Goal: Use online tool/utility: Utilize a website feature to perform a specific function

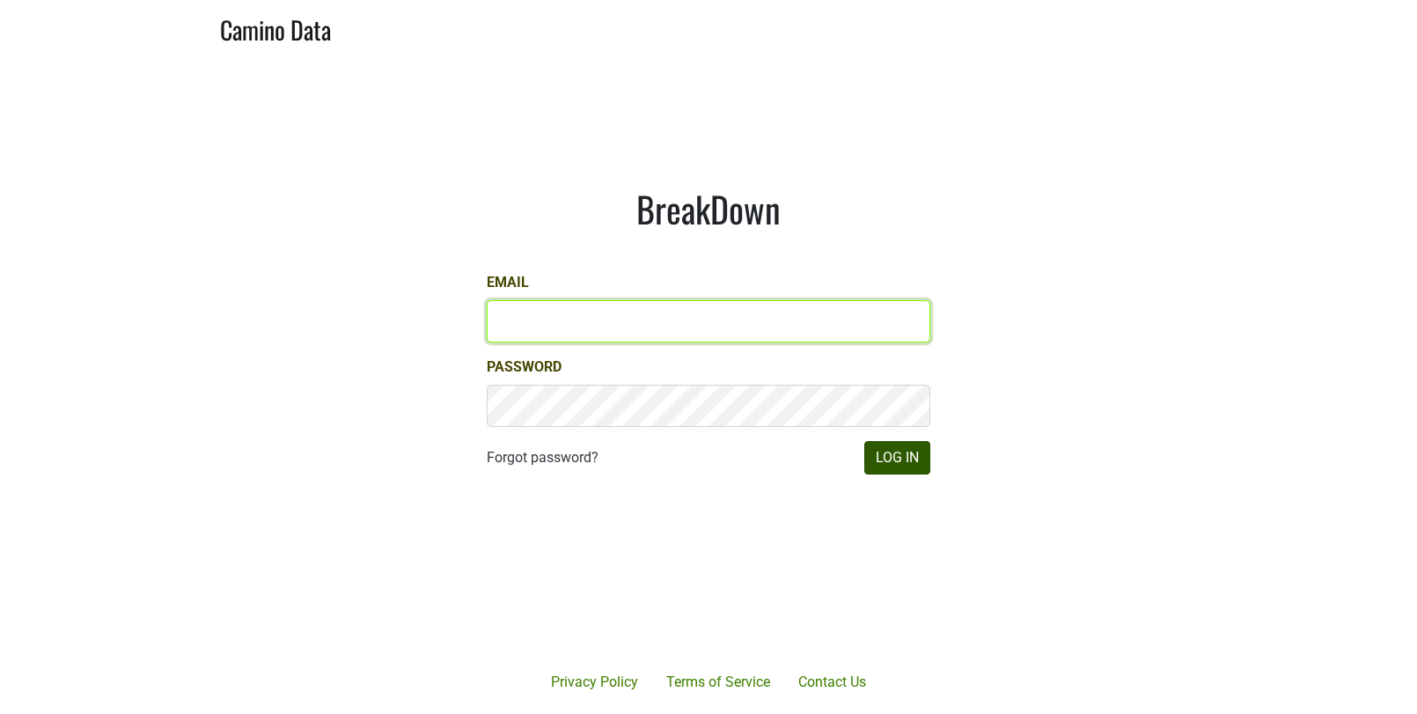
type input "[EMAIL_ADDRESS][DOMAIN_NAME]"
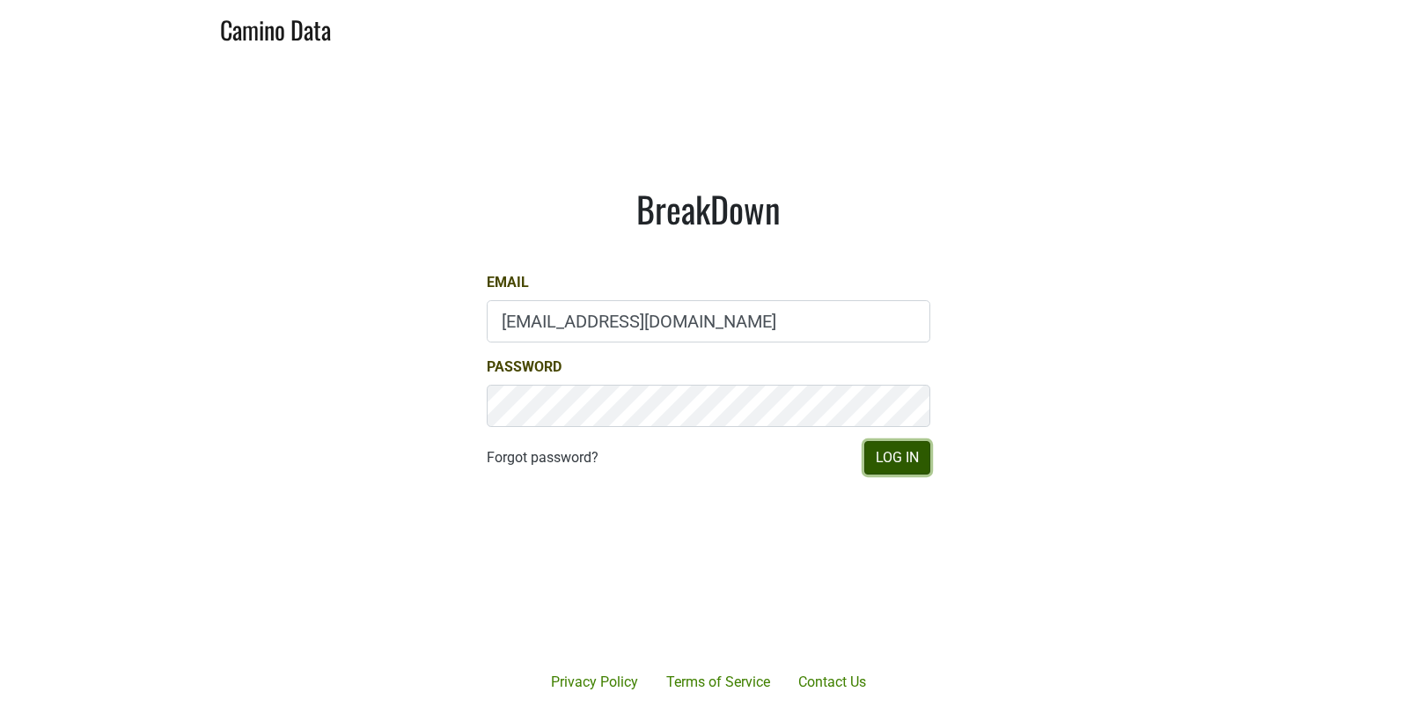
click at [901, 457] on button "Log In" at bounding box center [897, 457] width 66 height 33
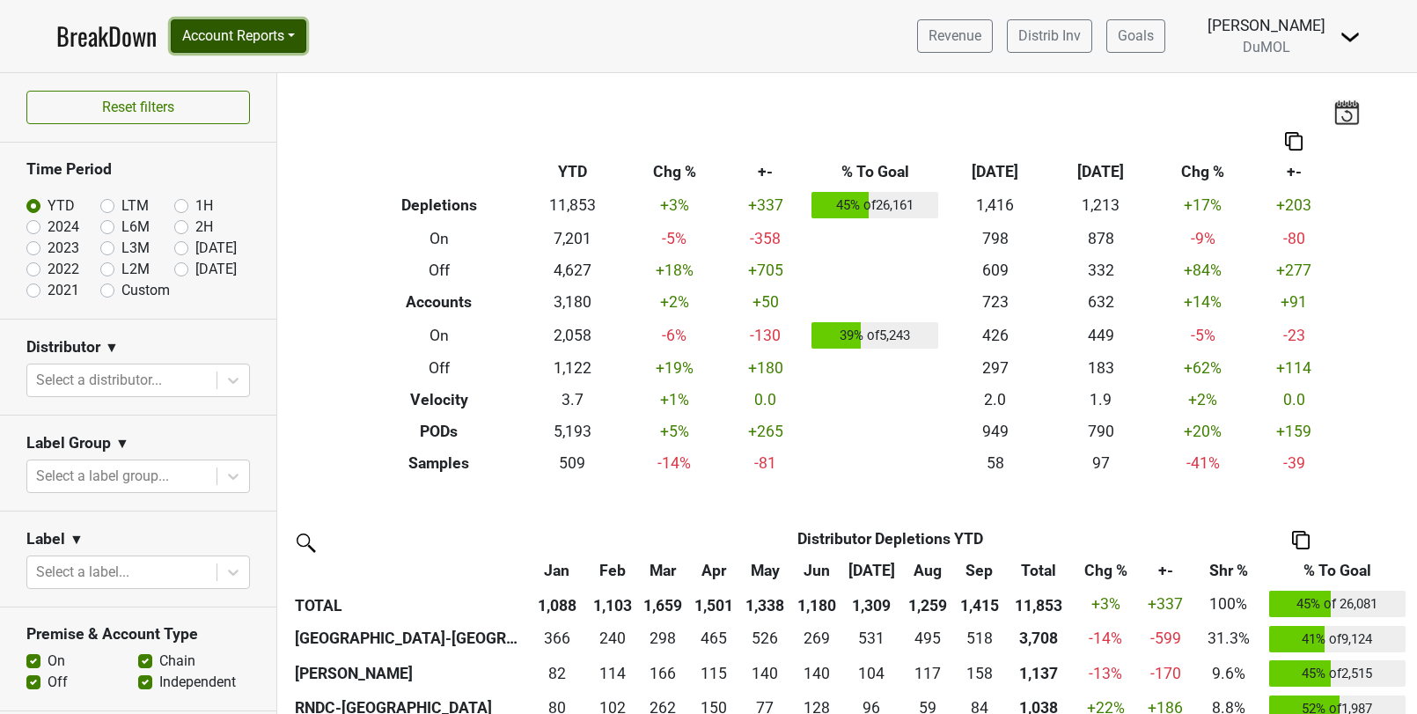
click at [205, 31] on button "Account Reports" at bounding box center [239, 35] width 136 height 33
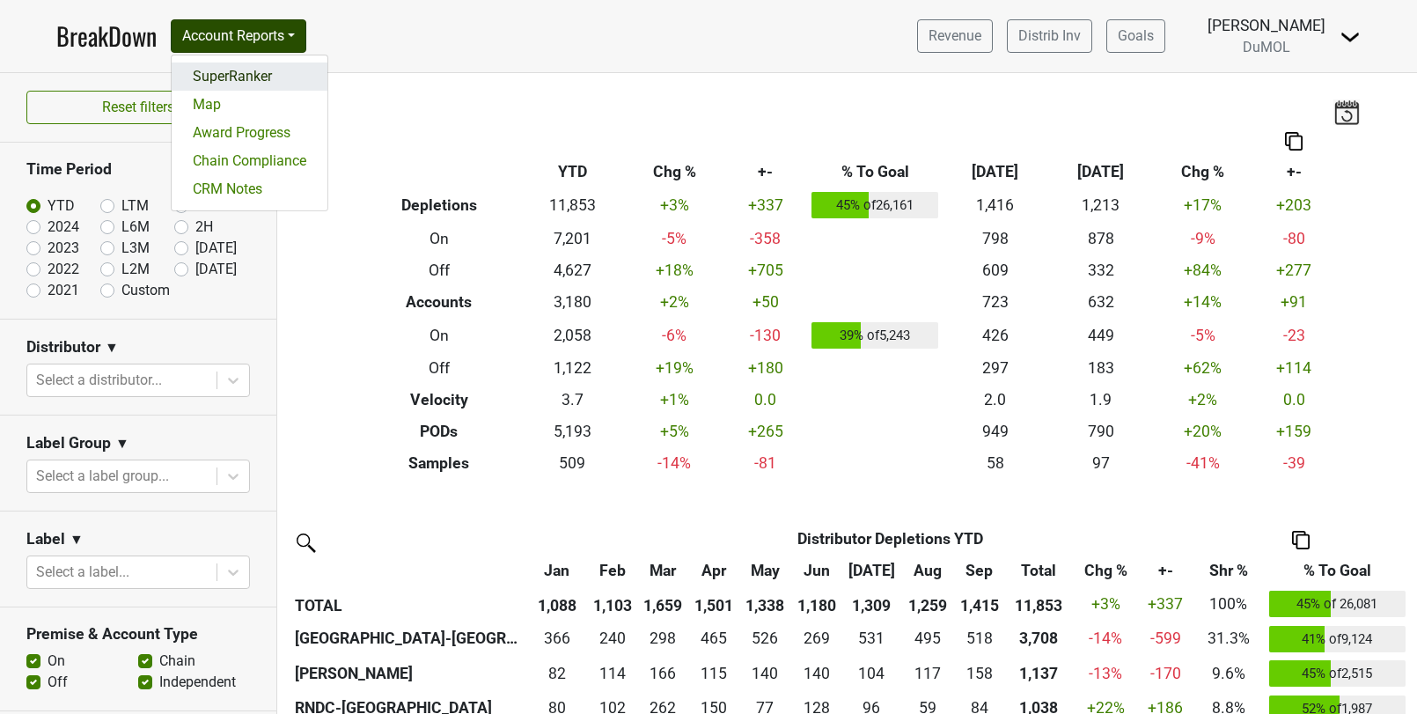
click at [243, 77] on link "SuperRanker" at bounding box center [250, 76] width 156 height 28
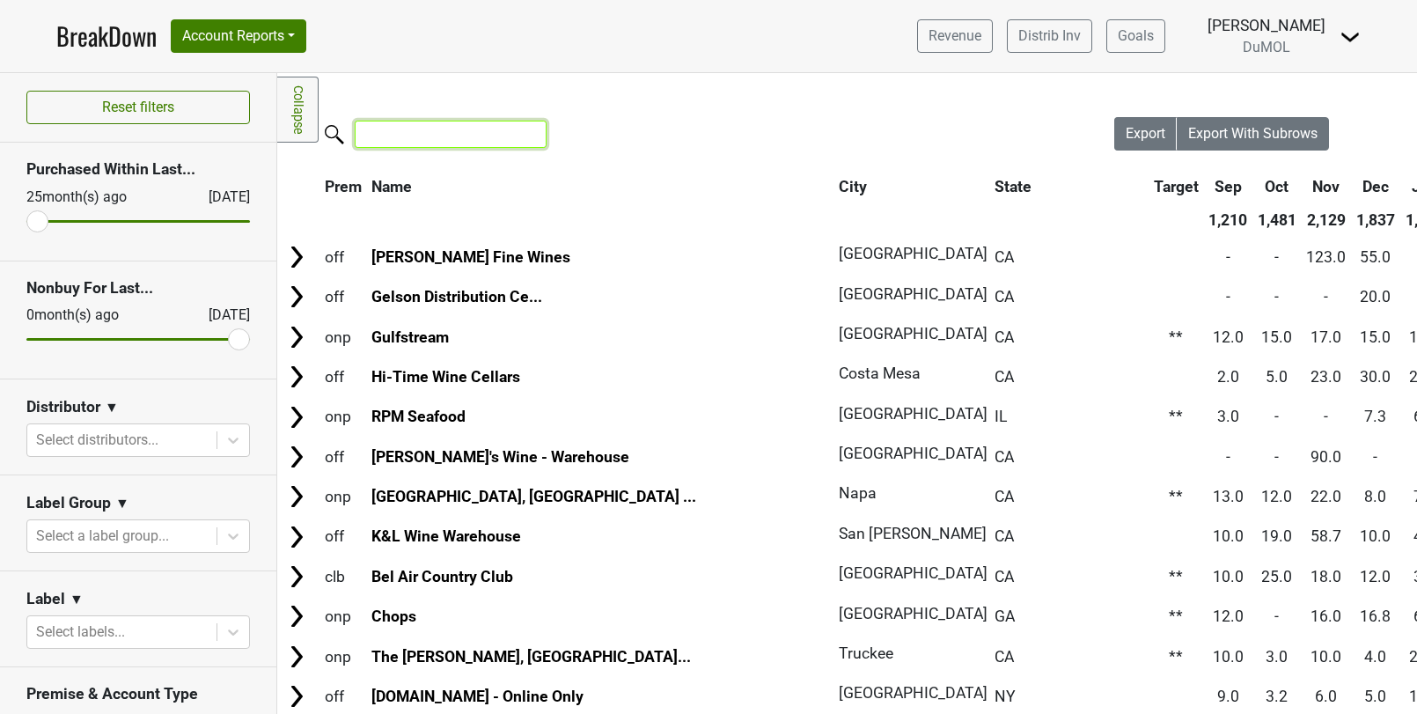
click at [435, 138] on input "search" at bounding box center [451, 134] width 192 height 27
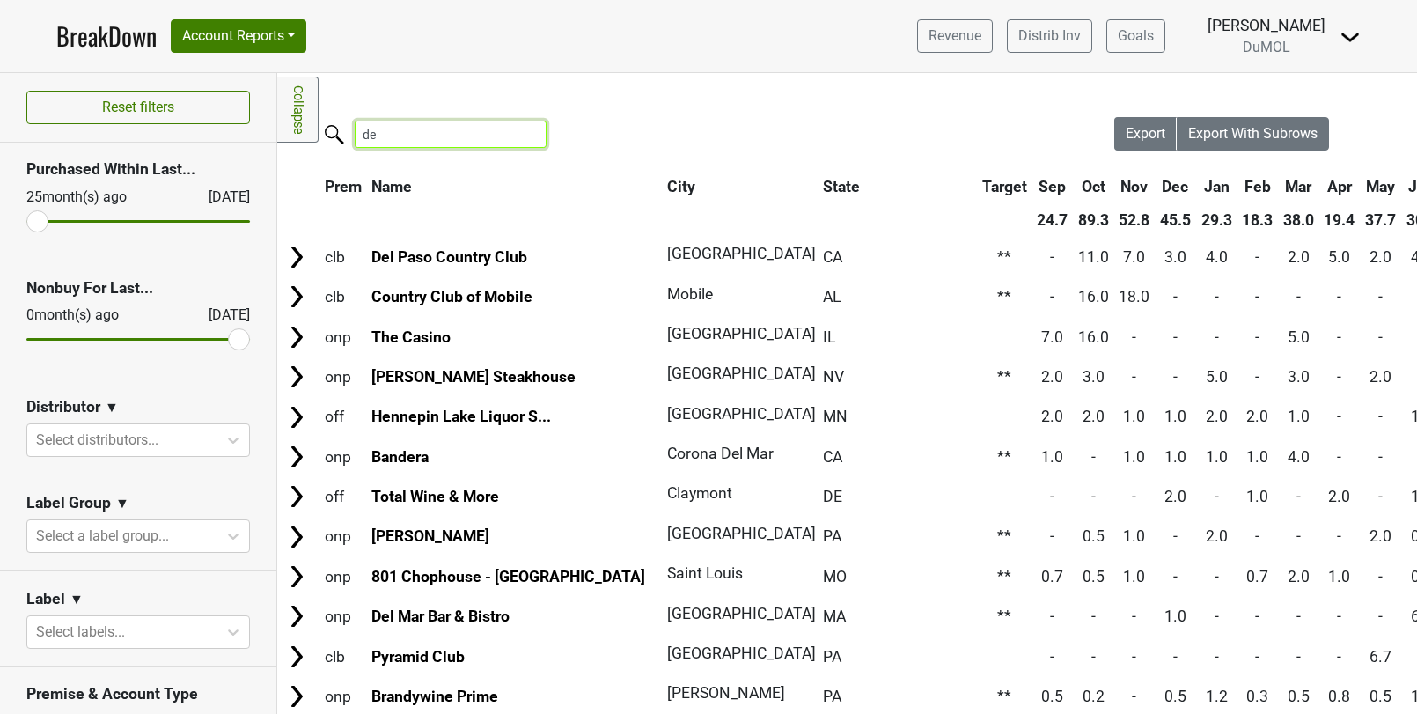
type input "d"
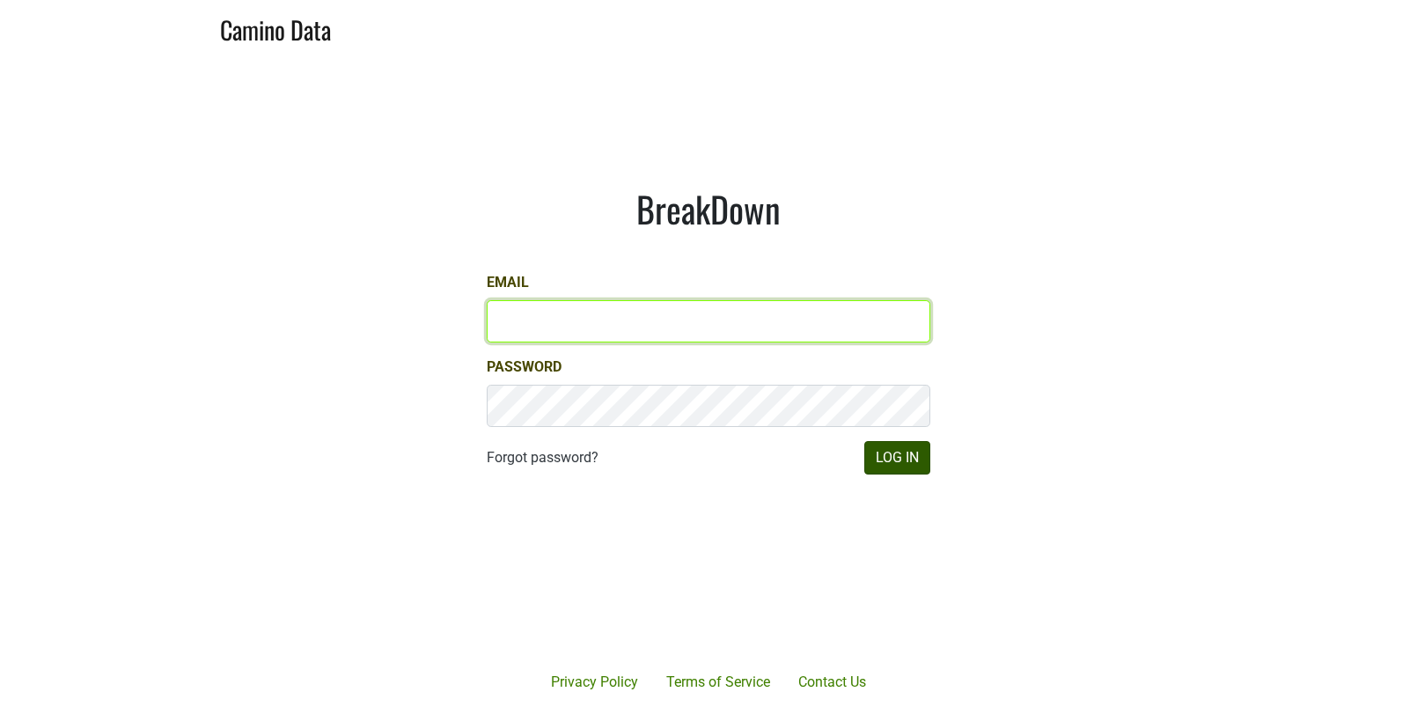
type input "matt@dumol.com"
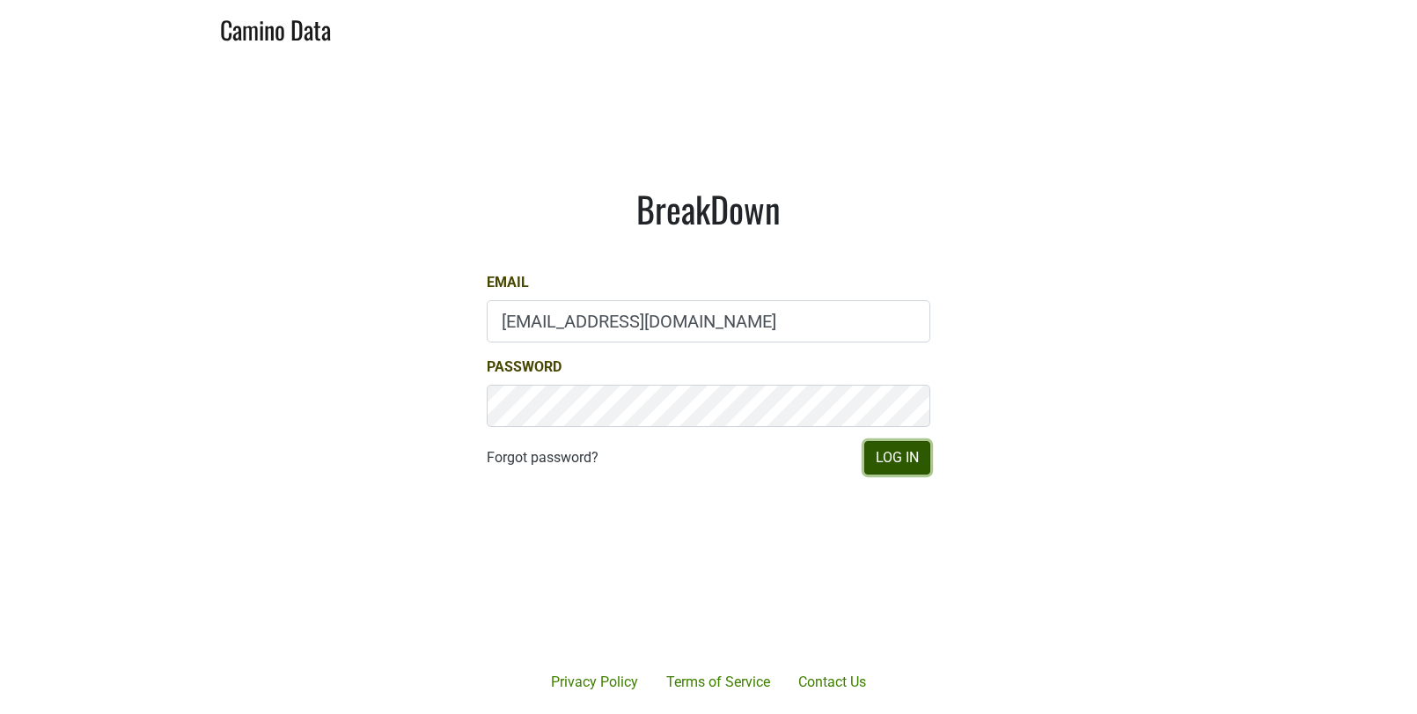
click at [915, 464] on button "Log In" at bounding box center [897, 457] width 66 height 33
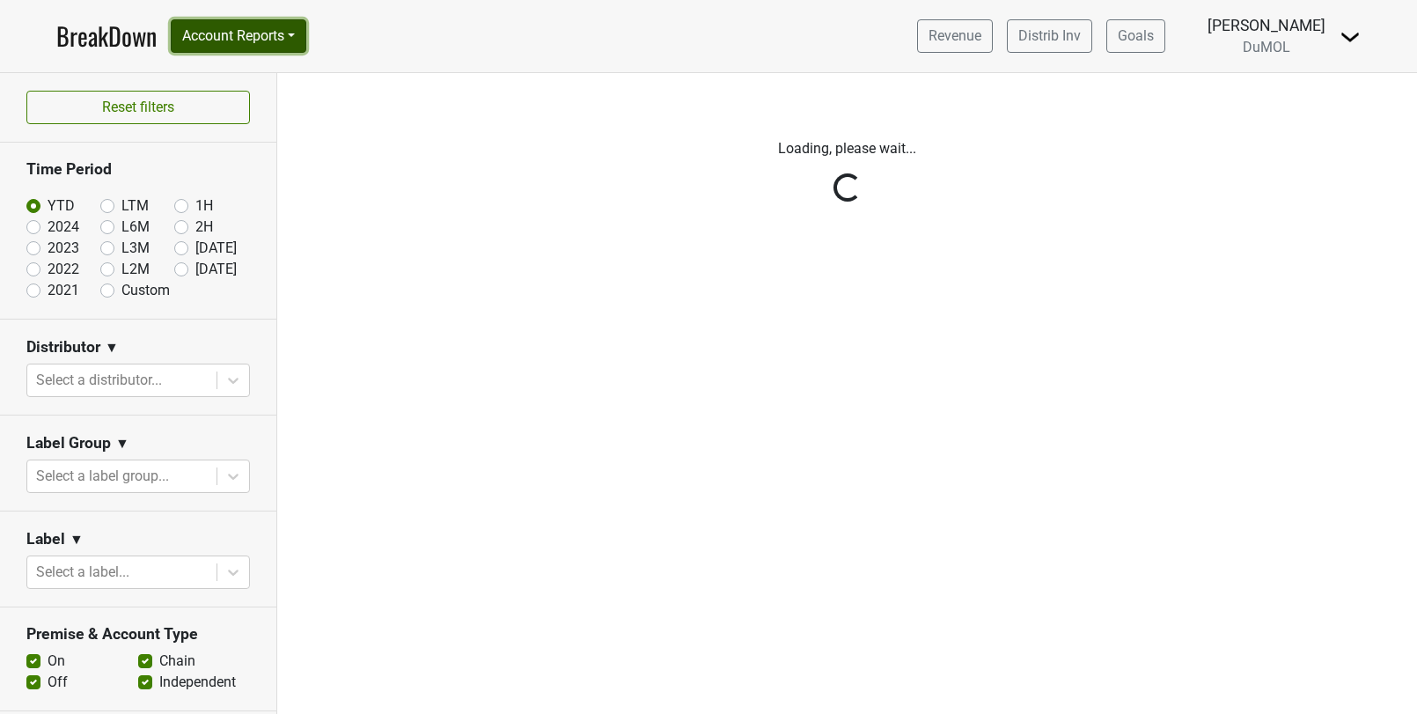
click at [231, 36] on button "Account Reports" at bounding box center [239, 35] width 136 height 33
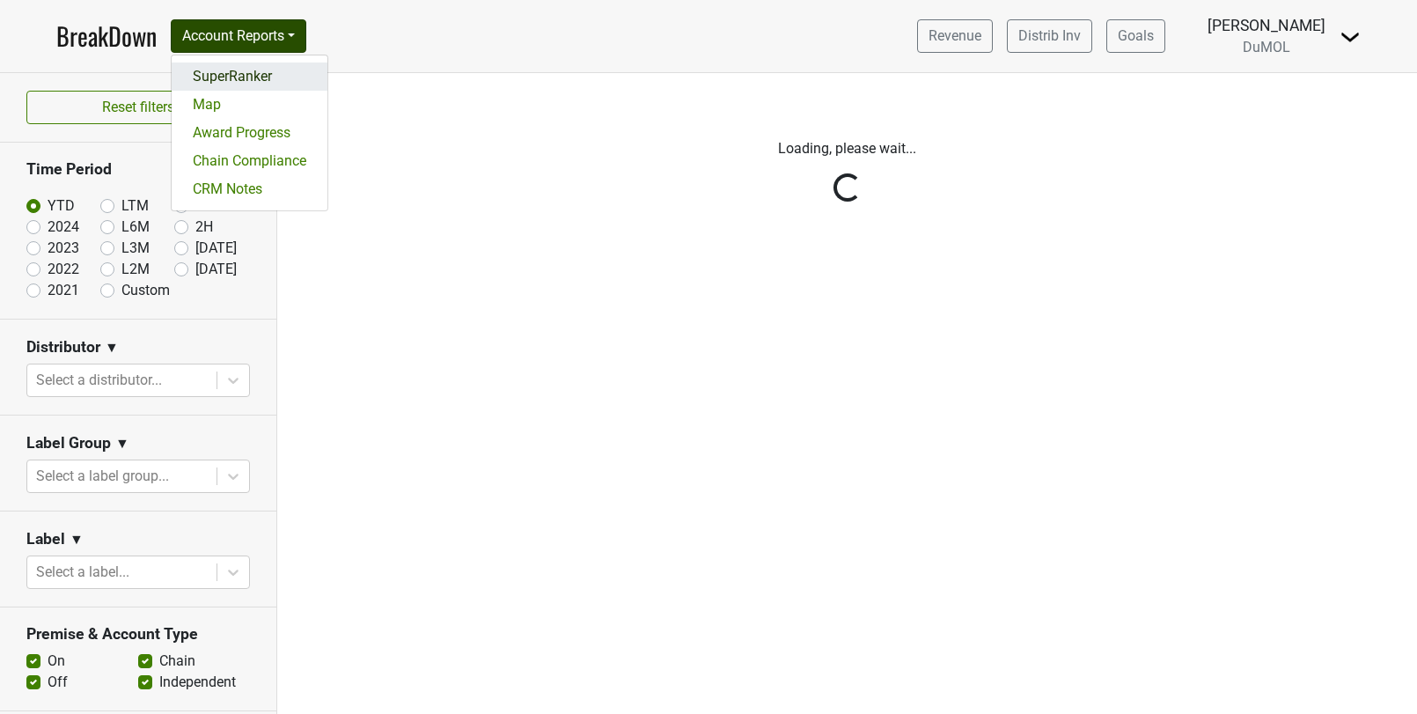
click at [233, 77] on link "SuperRanker" at bounding box center [250, 76] width 156 height 28
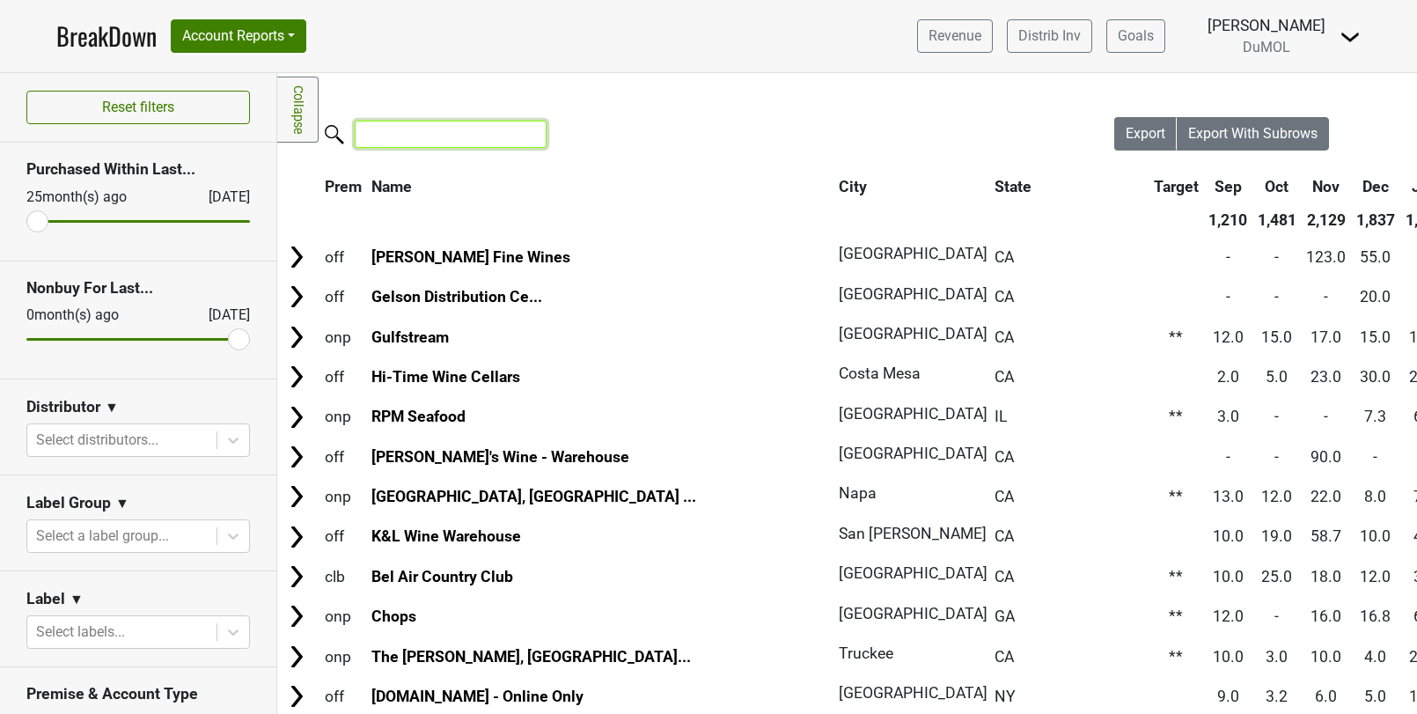
click at [452, 142] on input "search" at bounding box center [451, 134] width 192 height 27
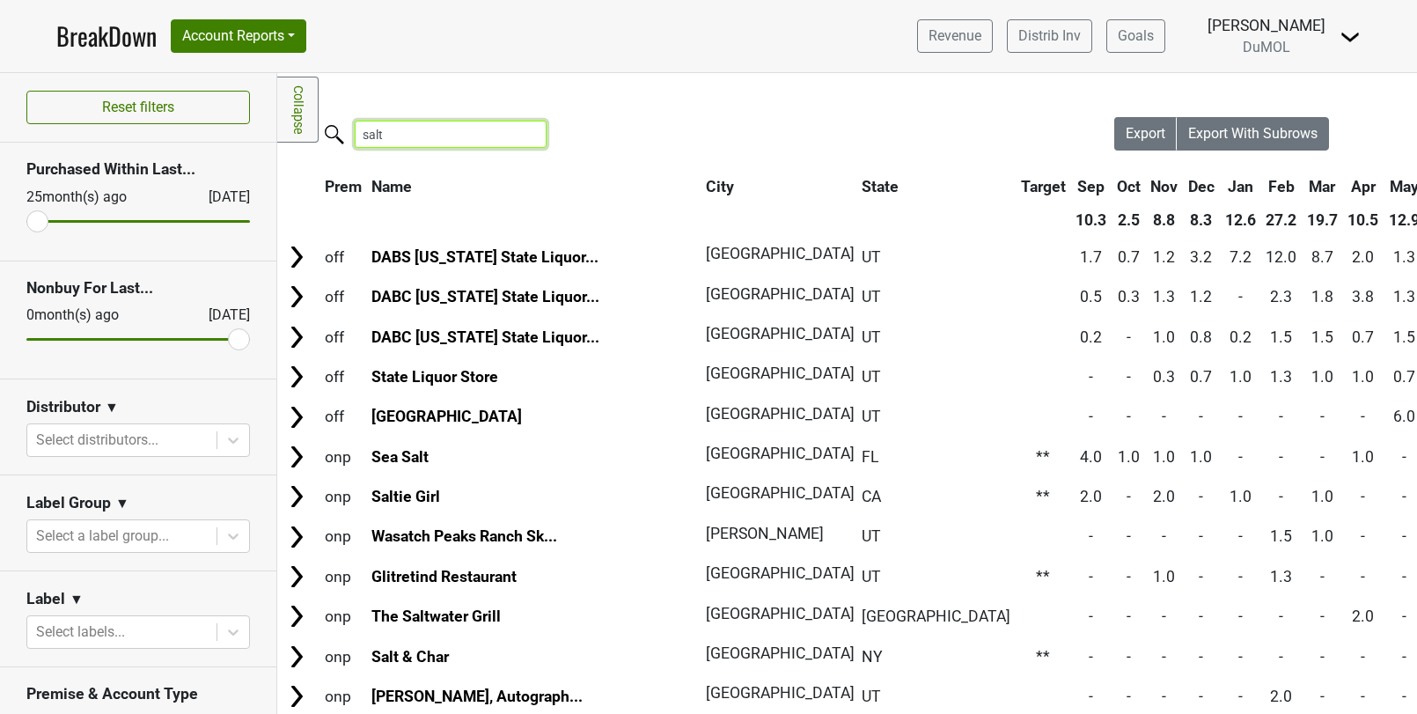
type input "salt"
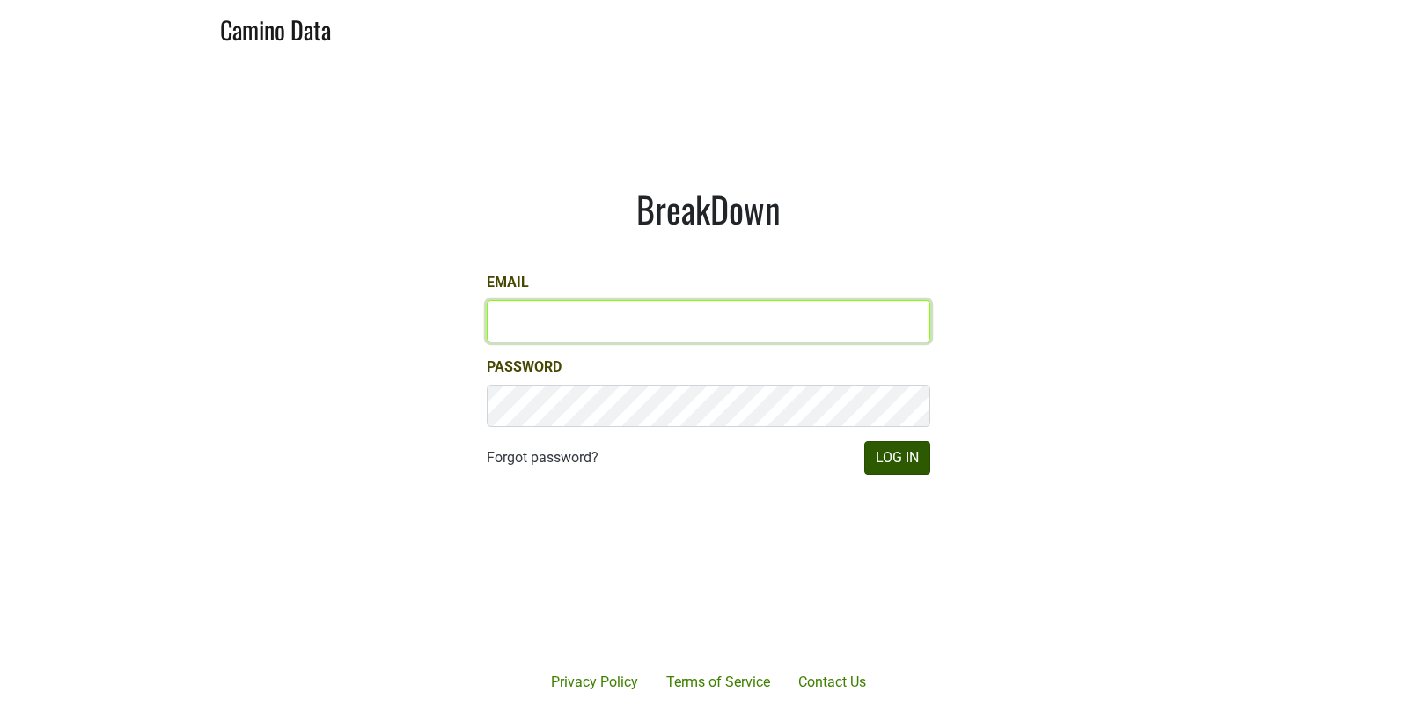
type input "[EMAIL_ADDRESS][DOMAIN_NAME]"
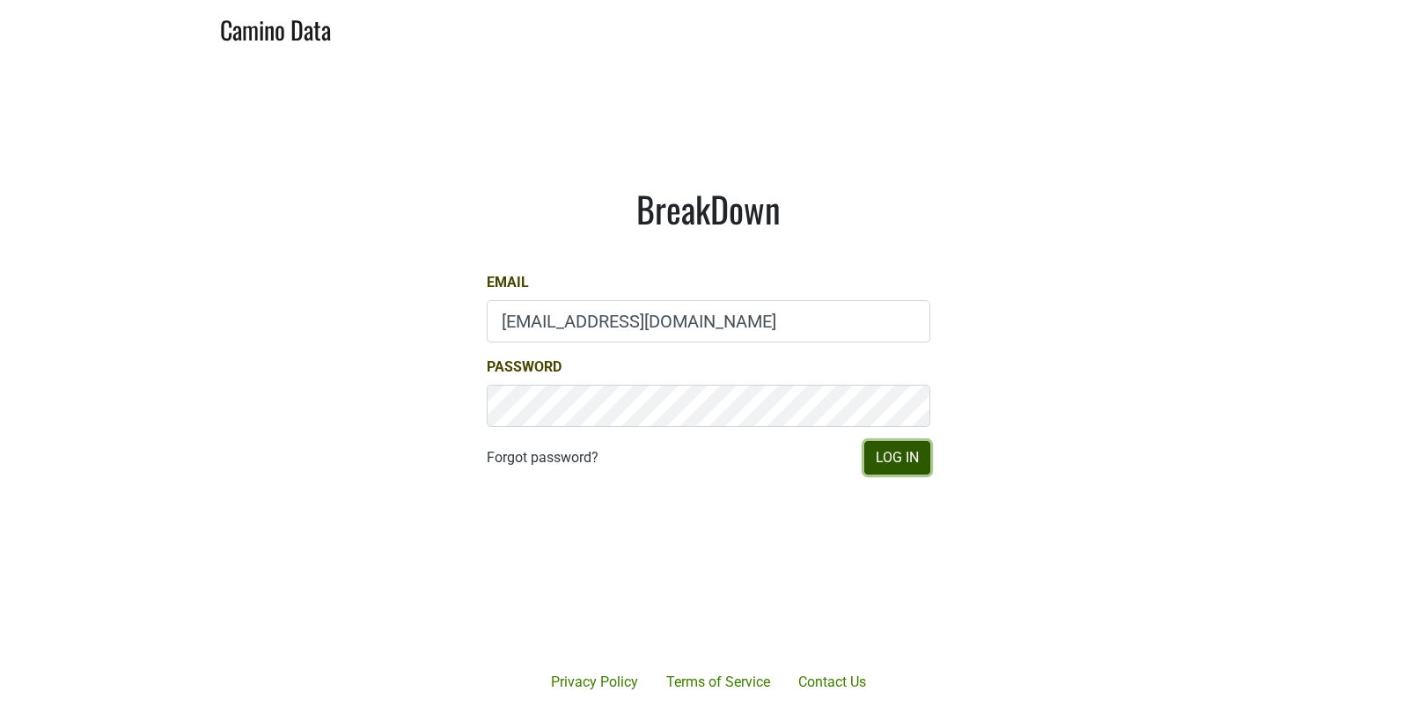
click at [901, 466] on button "Log In" at bounding box center [897, 457] width 66 height 33
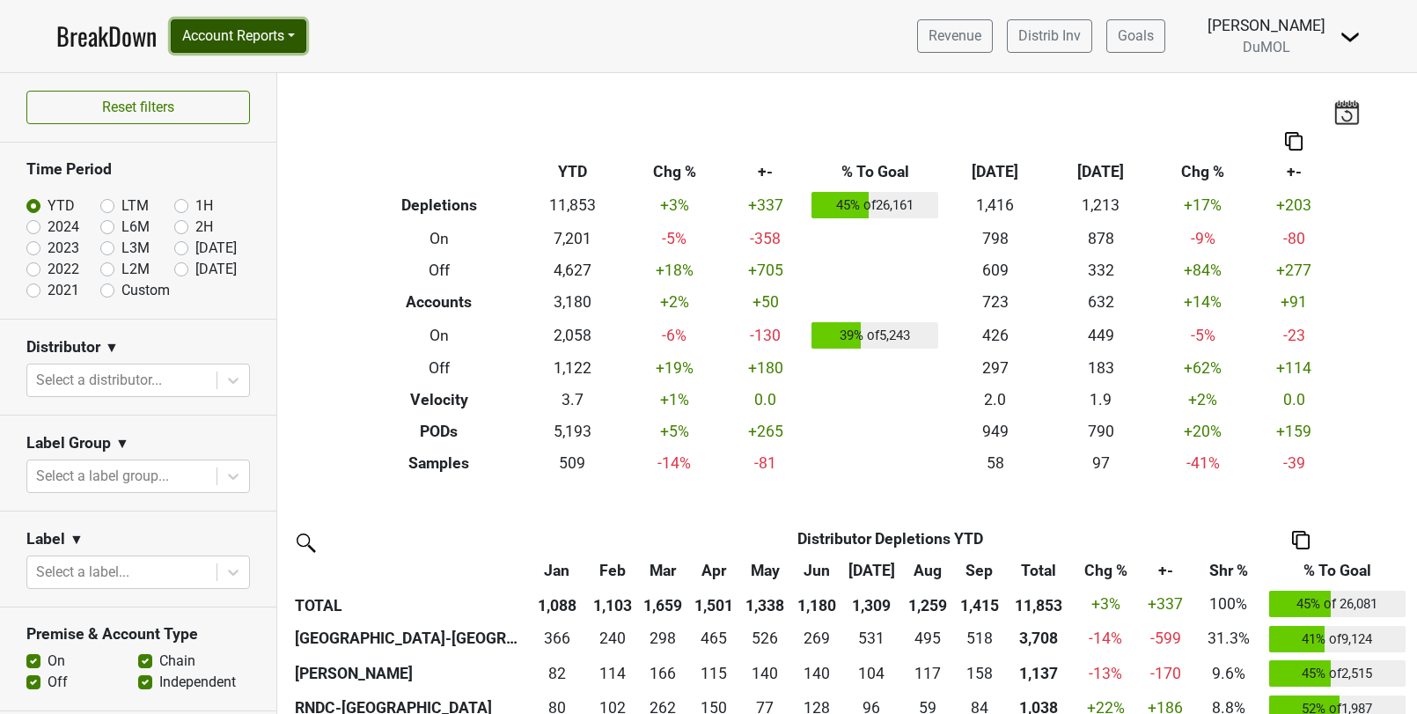
click at [286, 33] on button "Account Reports" at bounding box center [239, 35] width 136 height 33
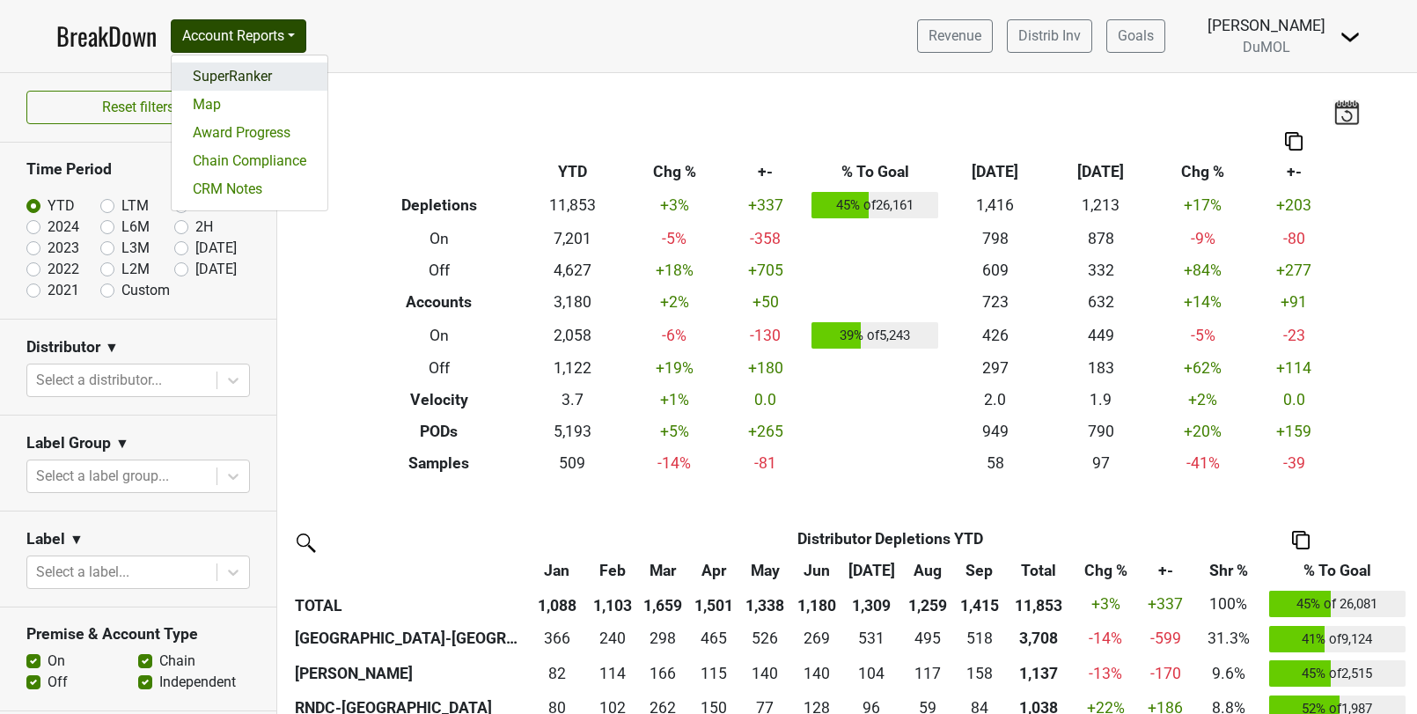
click at [278, 82] on link "SuperRanker" at bounding box center [250, 76] width 156 height 28
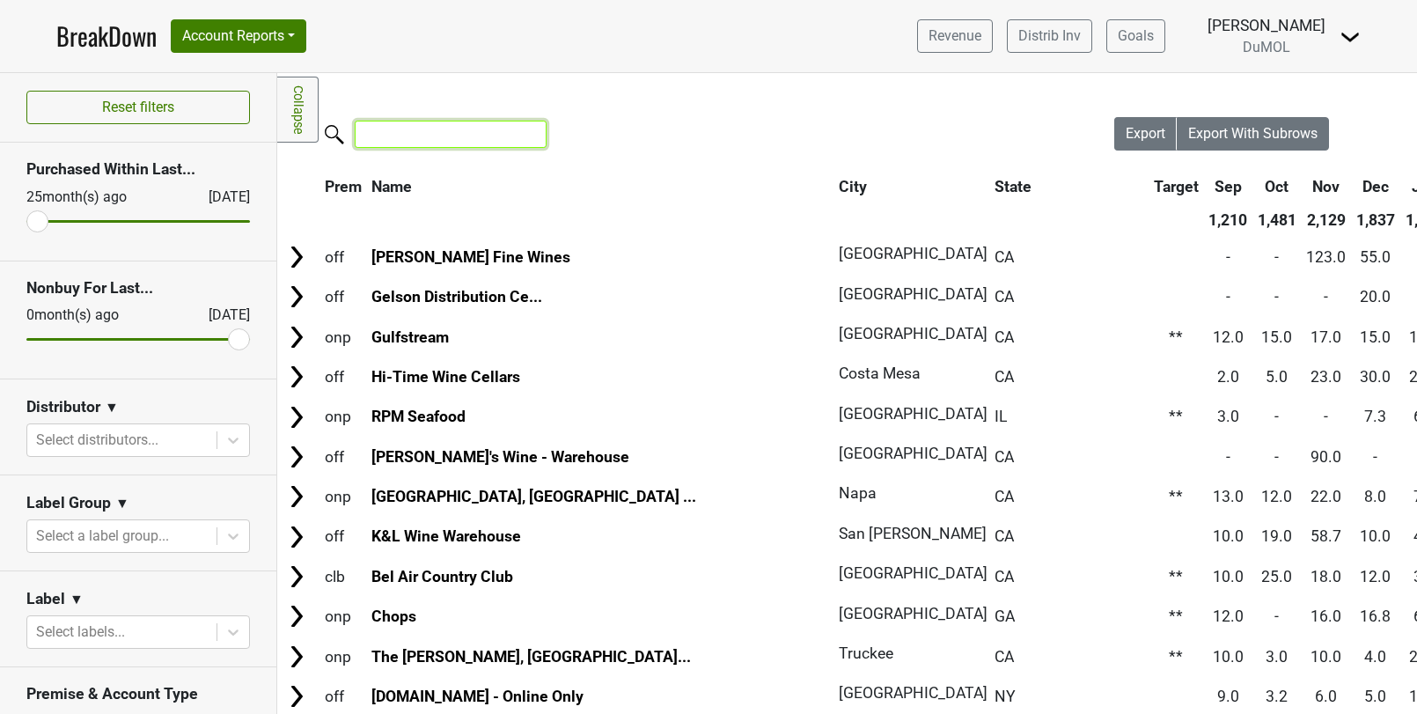
click at [415, 134] on input "search" at bounding box center [451, 134] width 192 height 27
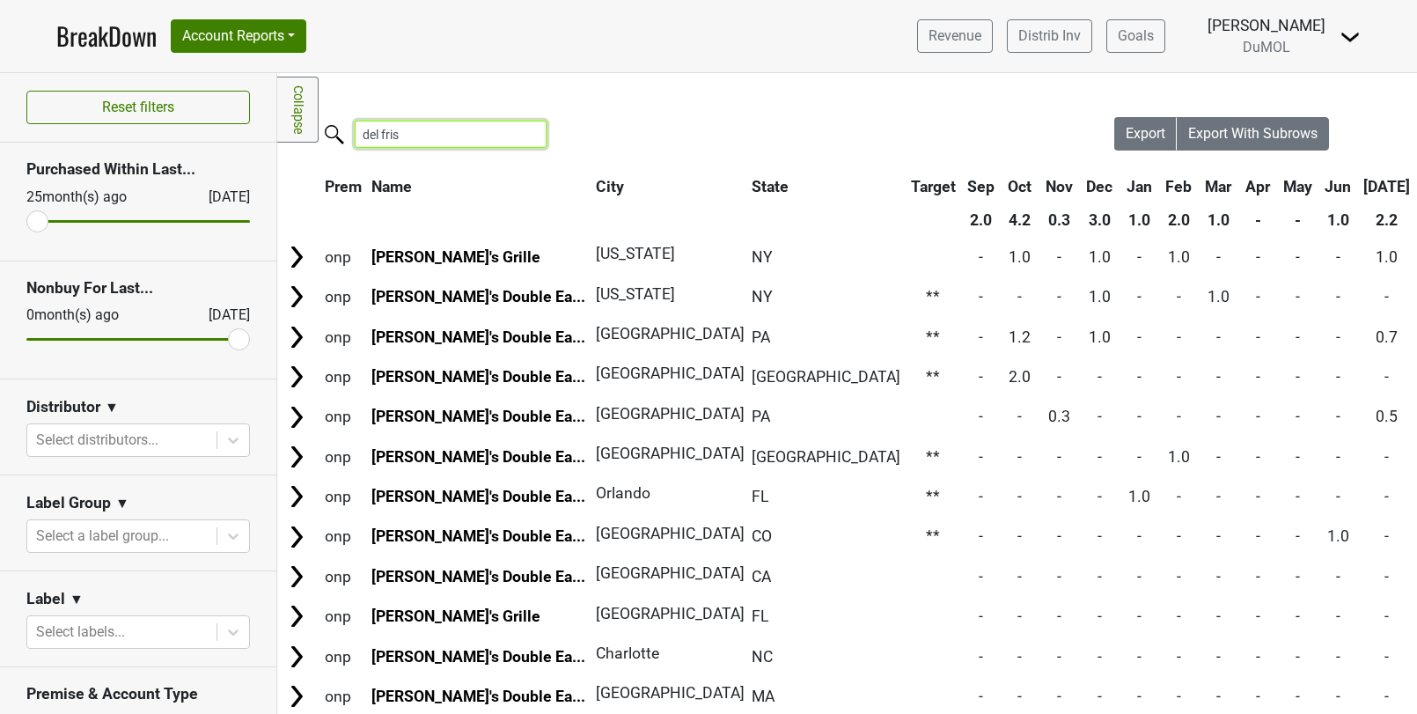
type input "del fris"
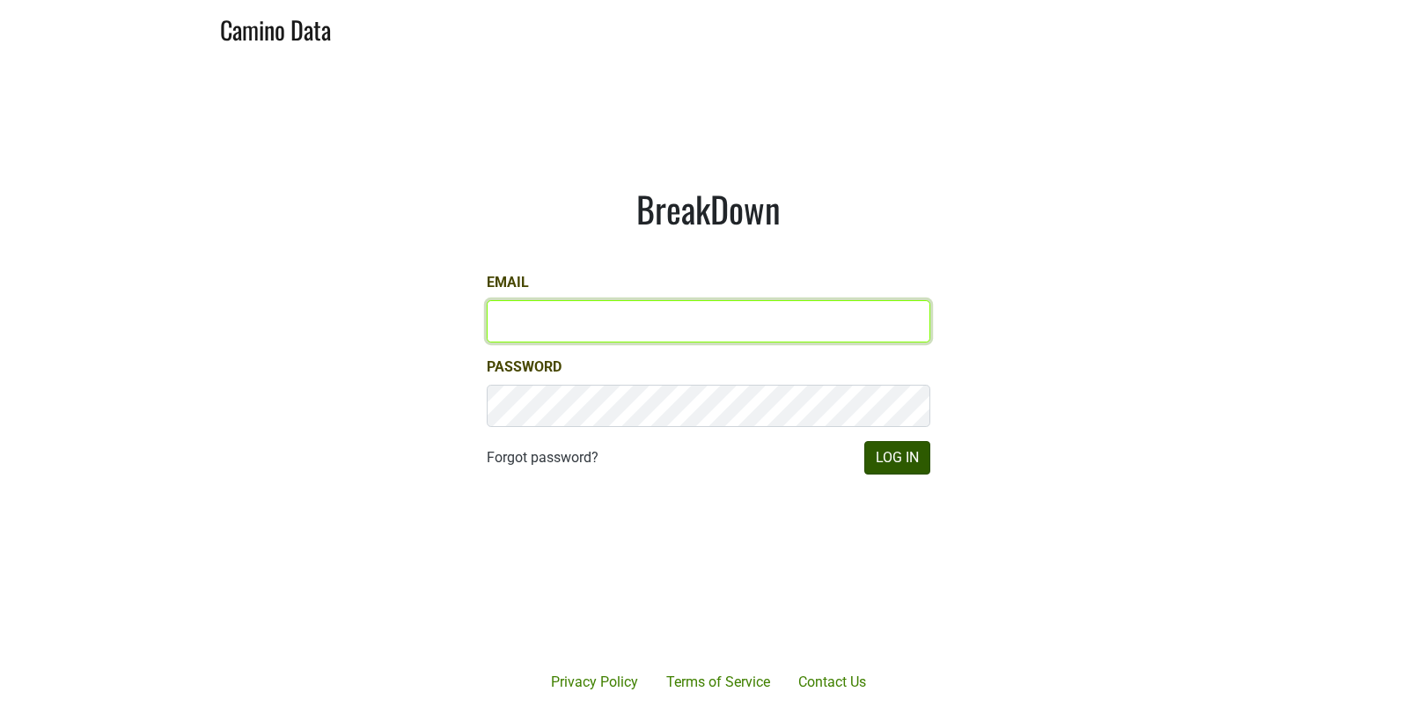
type input "[EMAIL_ADDRESS][DOMAIN_NAME]"
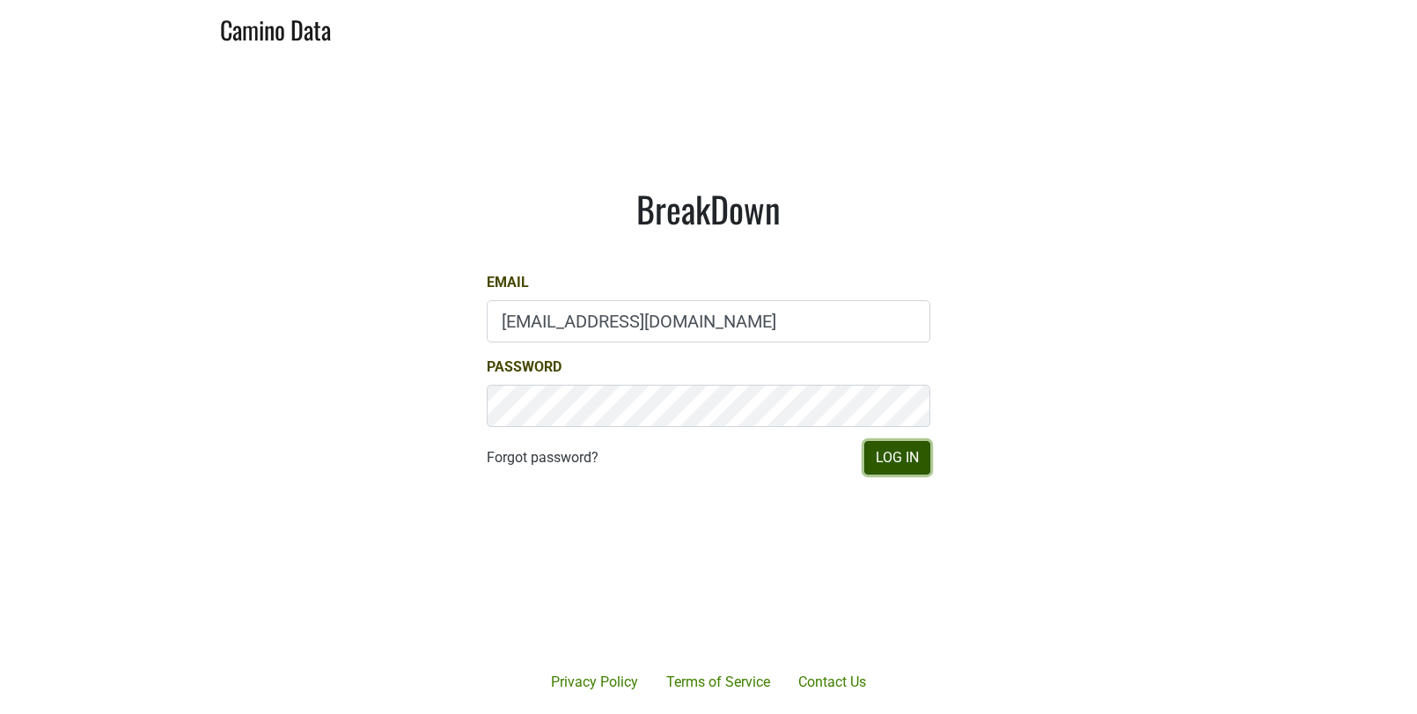
click at [906, 460] on button "Log In" at bounding box center [897, 457] width 66 height 33
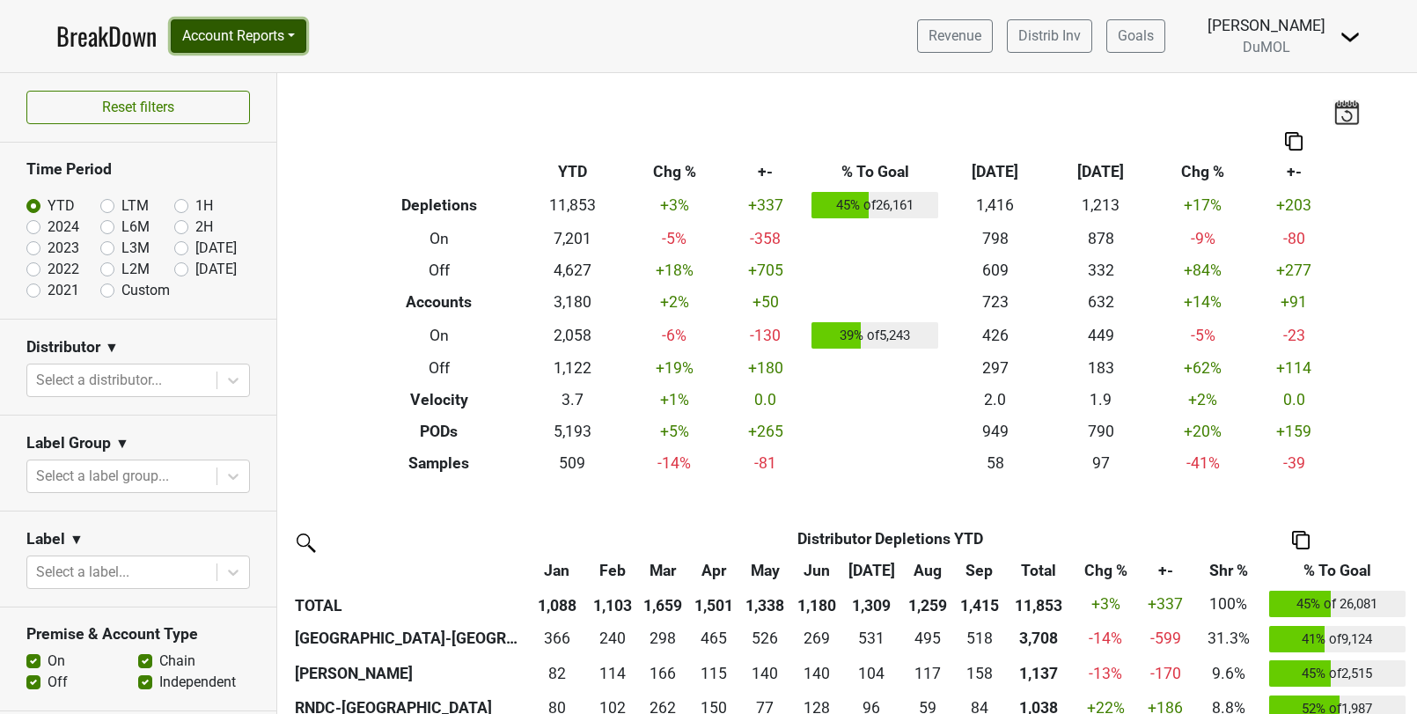
click at [251, 36] on button "Account Reports" at bounding box center [239, 35] width 136 height 33
click at [252, 39] on button "Account Reports" at bounding box center [239, 35] width 136 height 33
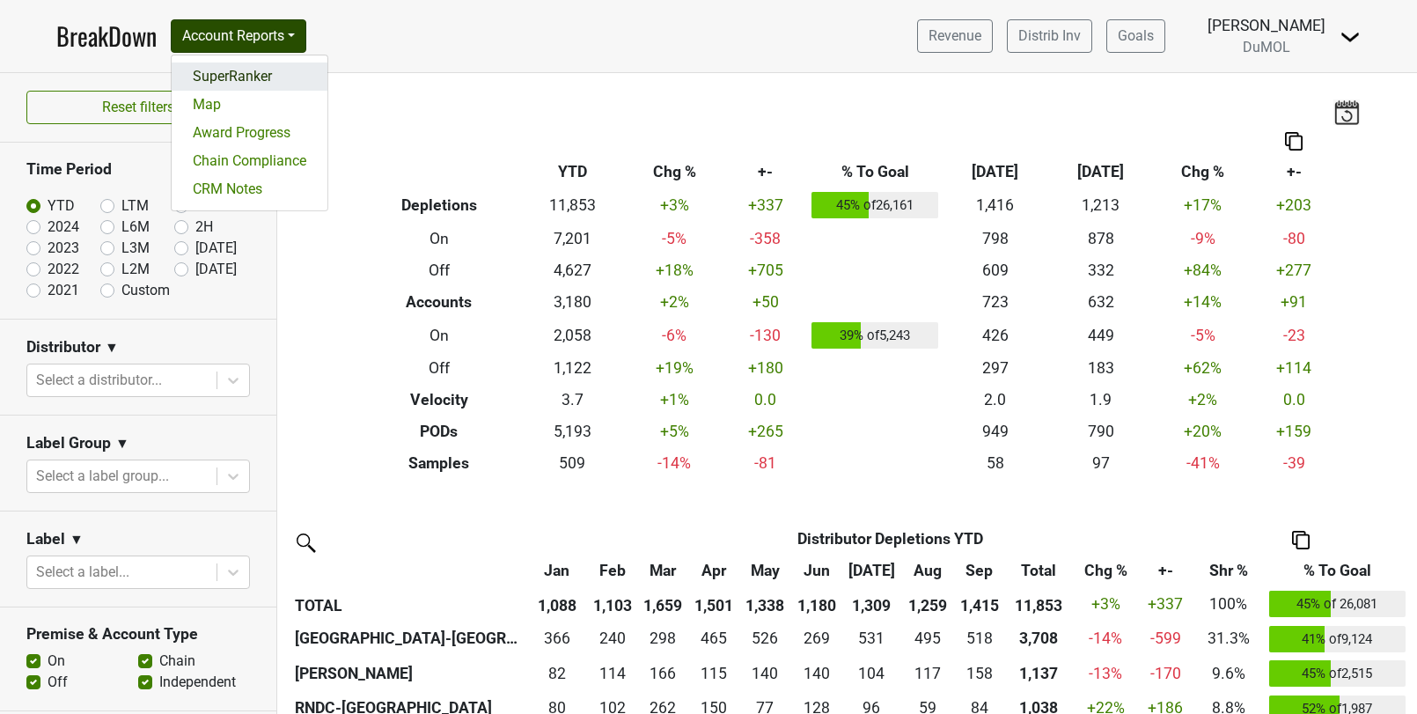
click at [247, 76] on link "SuperRanker" at bounding box center [250, 76] width 156 height 28
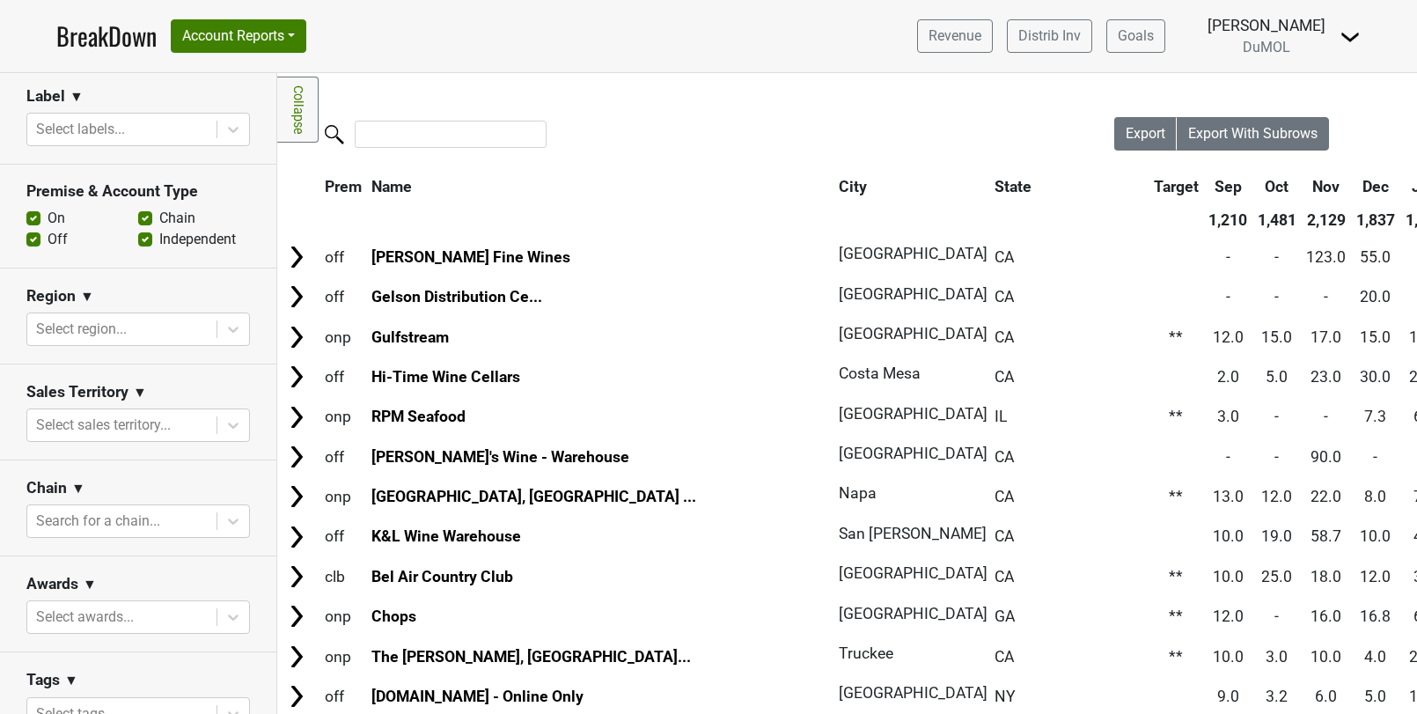
scroll to position [511, 0]
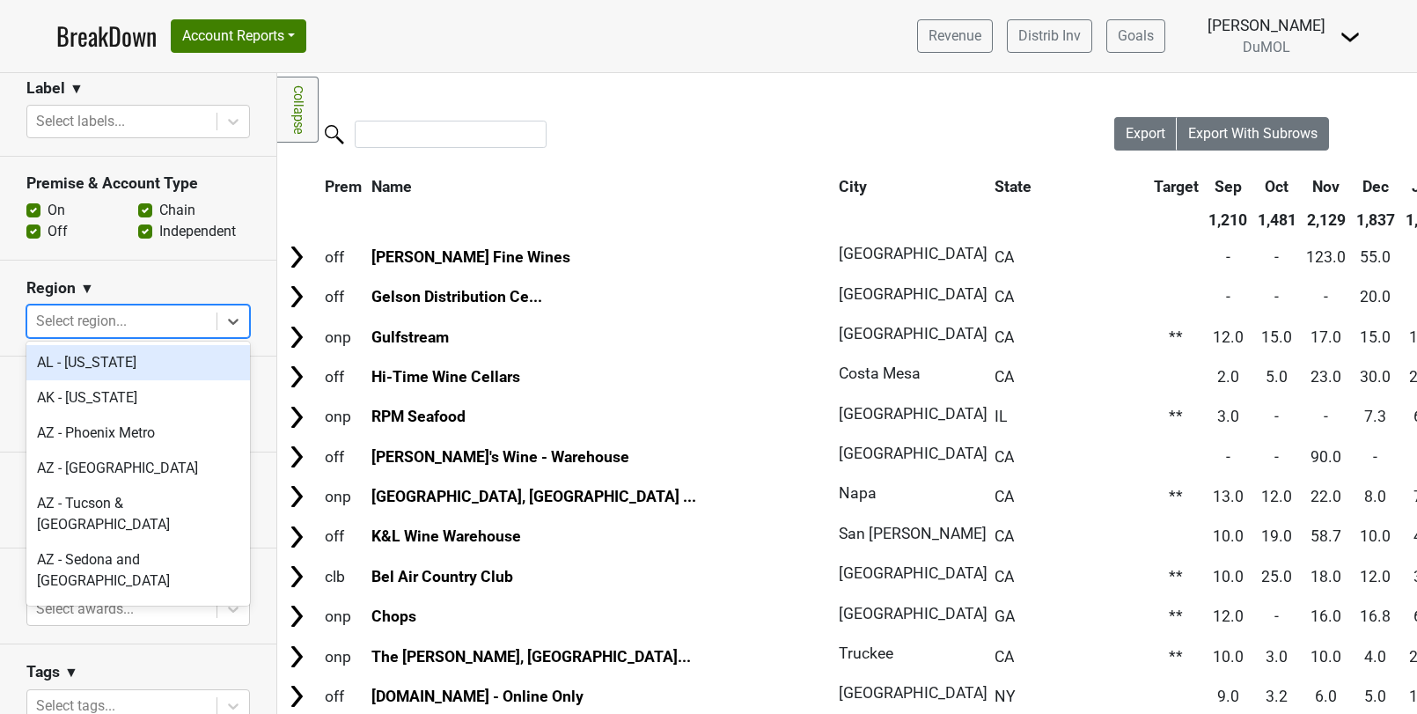
click at [173, 312] on div at bounding box center [122, 321] width 172 height 25
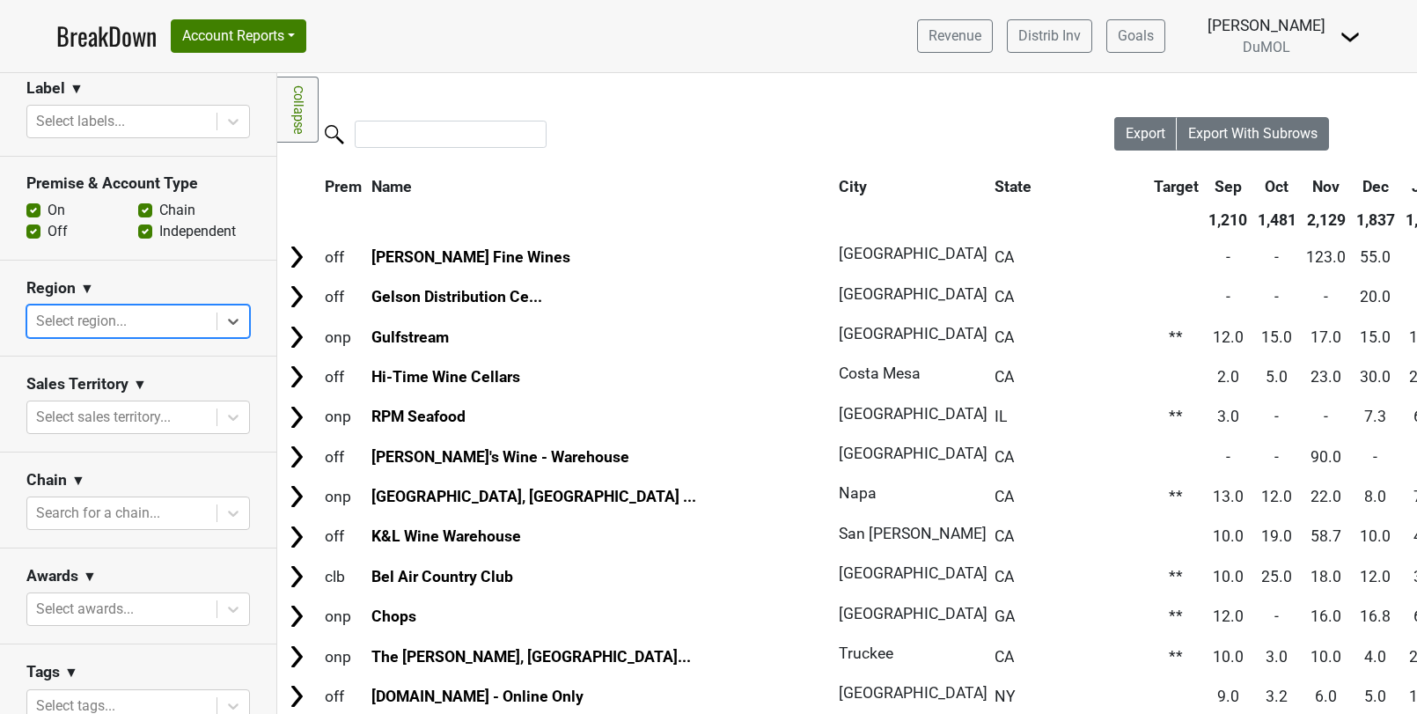
click at [173, 312] on div at bounding box center [122, 321] width 172 height 25
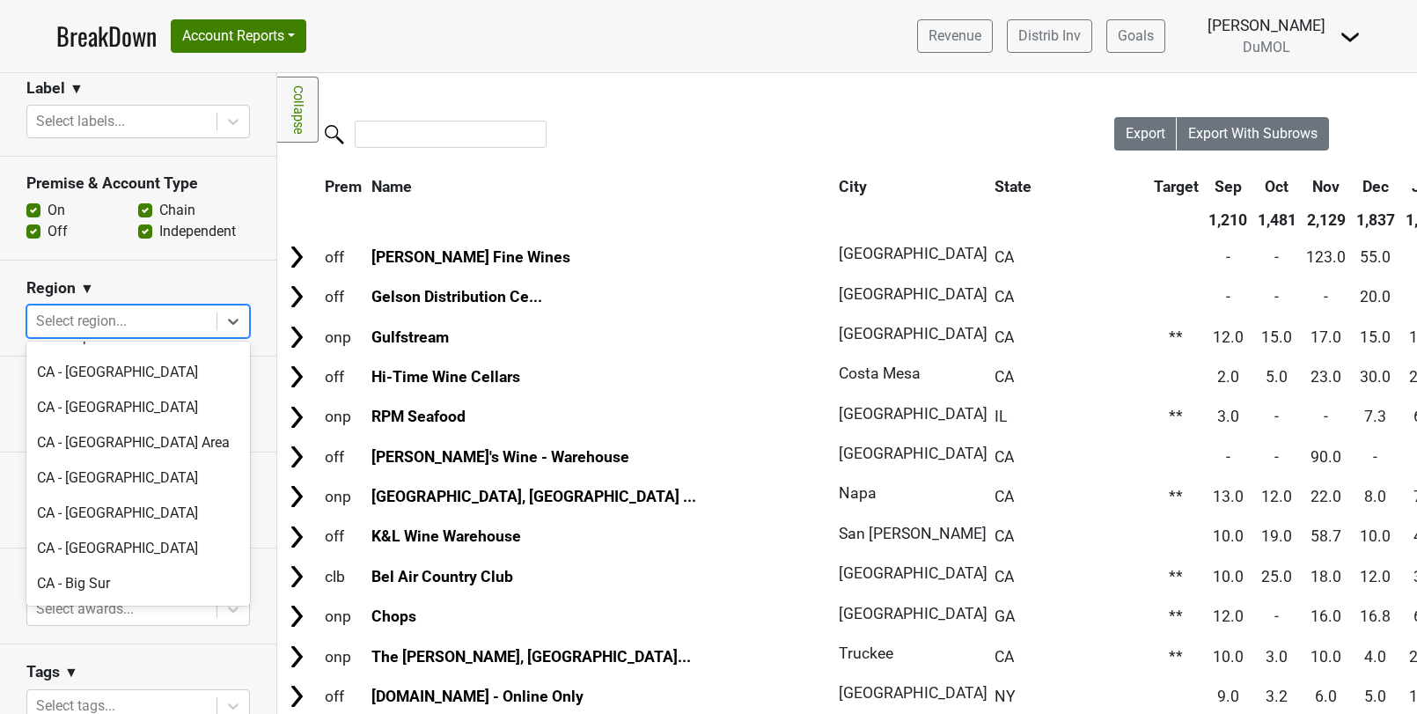
scroll to position [629, 0]
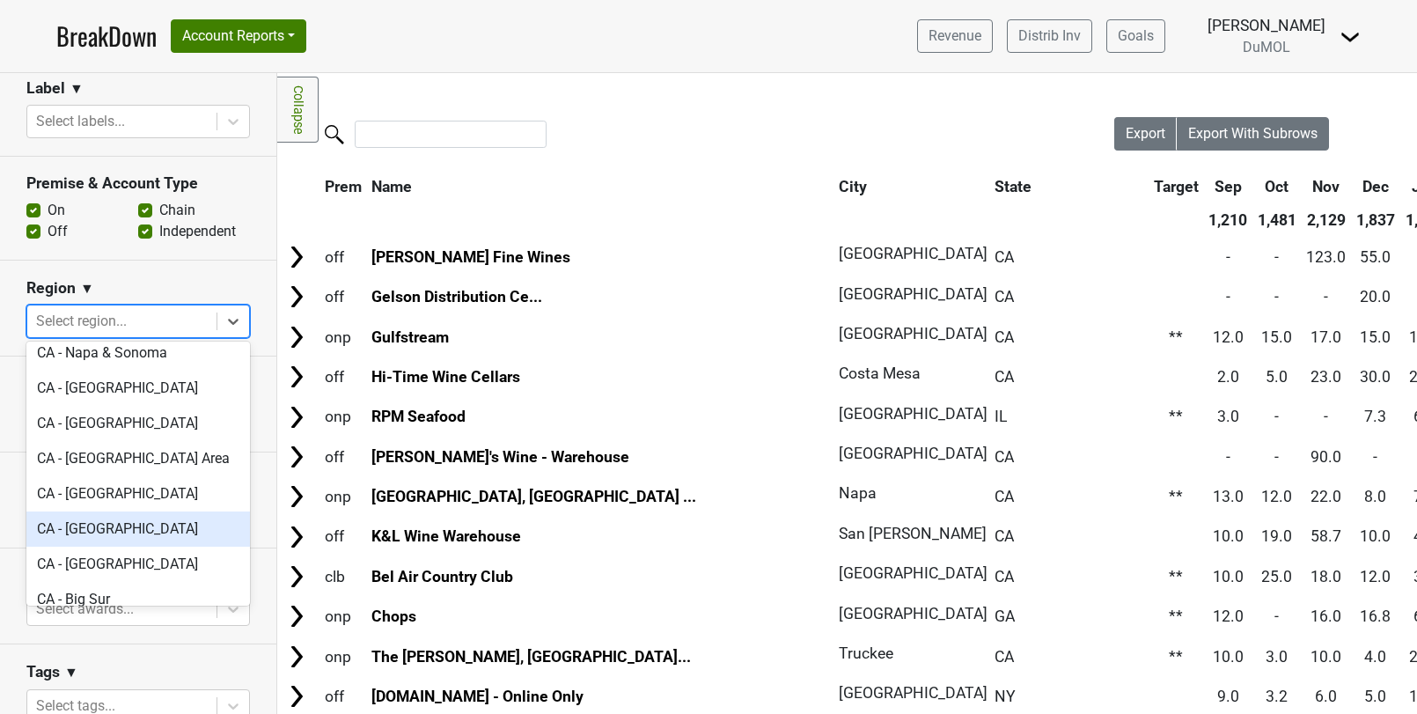
click at [690, 100] on div "Filters Collapse Loading, please wait... Please wait, your file is being downlo…" at bounding box center [847, 393] width 1140 height 641
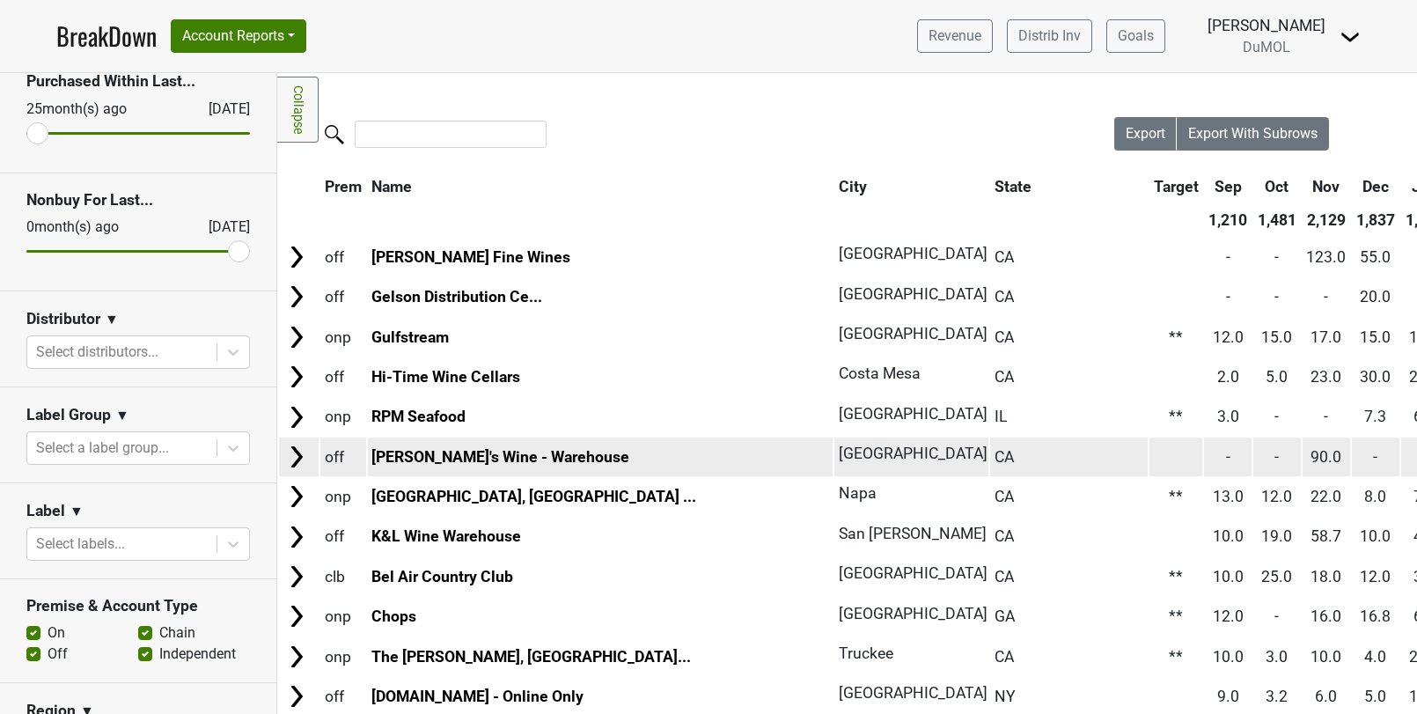
scroll to position [97, 0]
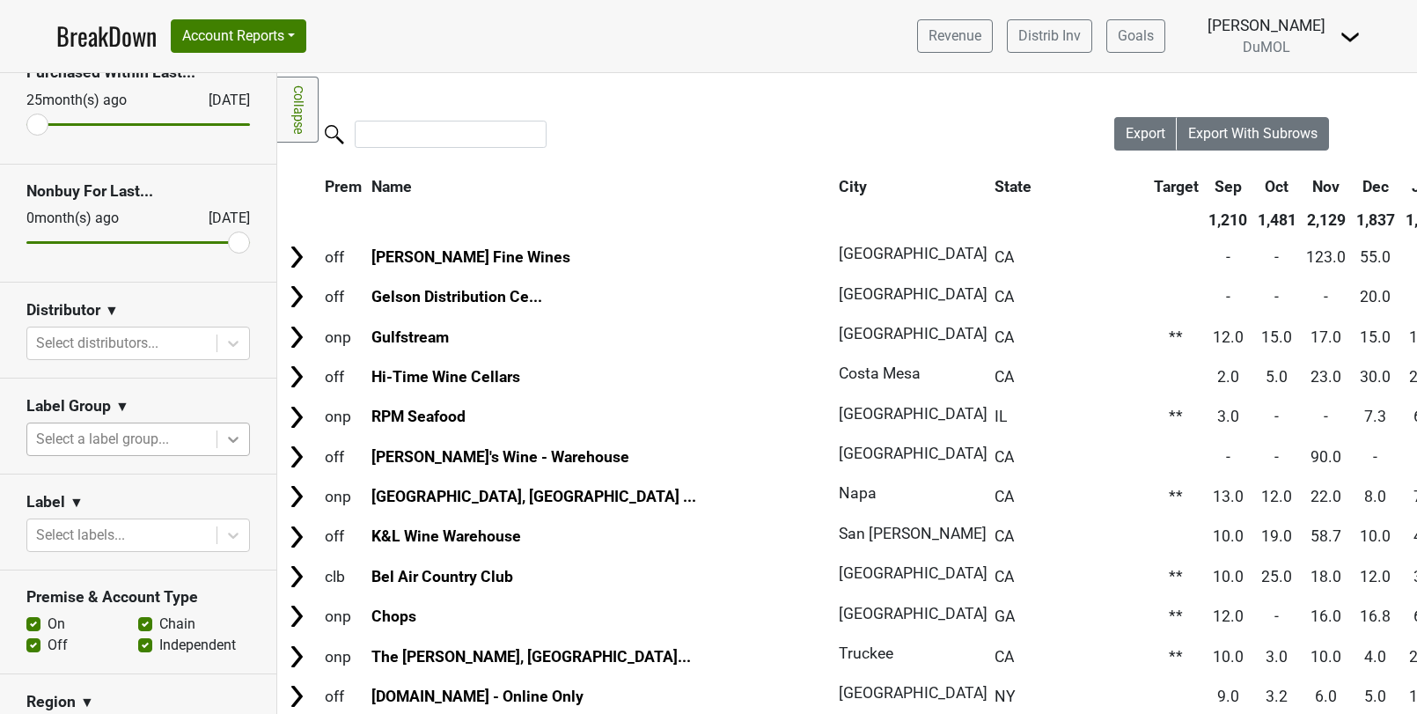
click at [235, 430] on icon at bounding box center [233, 439] width 18 height 18
click at [237, 432] on icon at bounding box center [233, 439] width 18 height 18
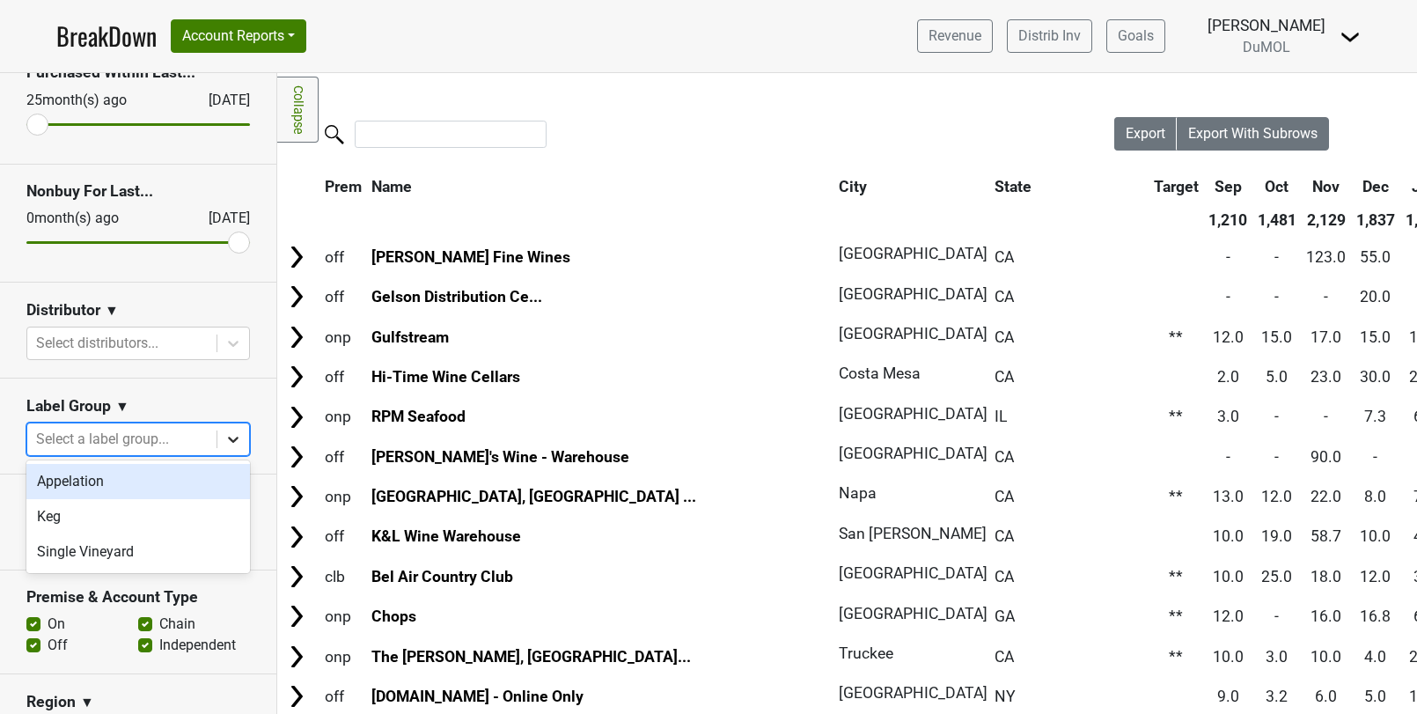
click at [237, 432] on icon at bounding box center [233, 439] width 18 height 18
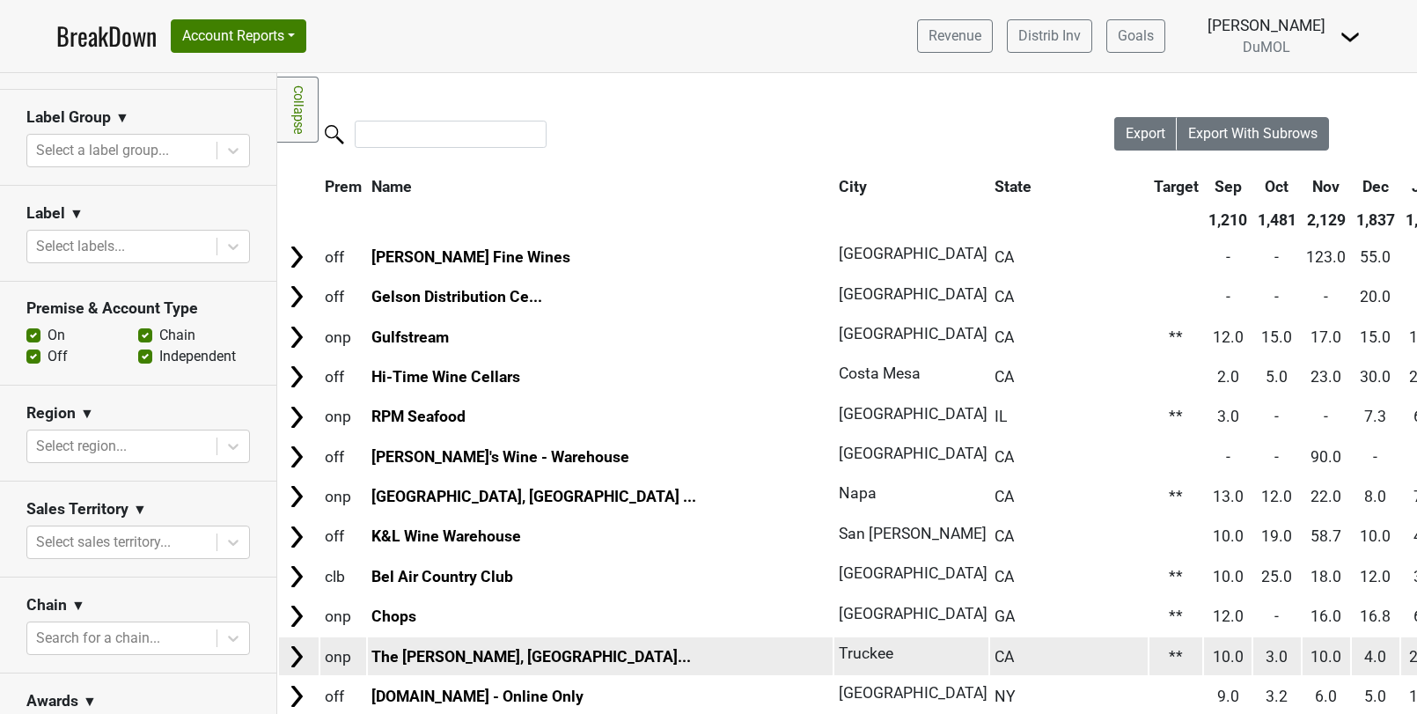
scroll to position [397, 0]
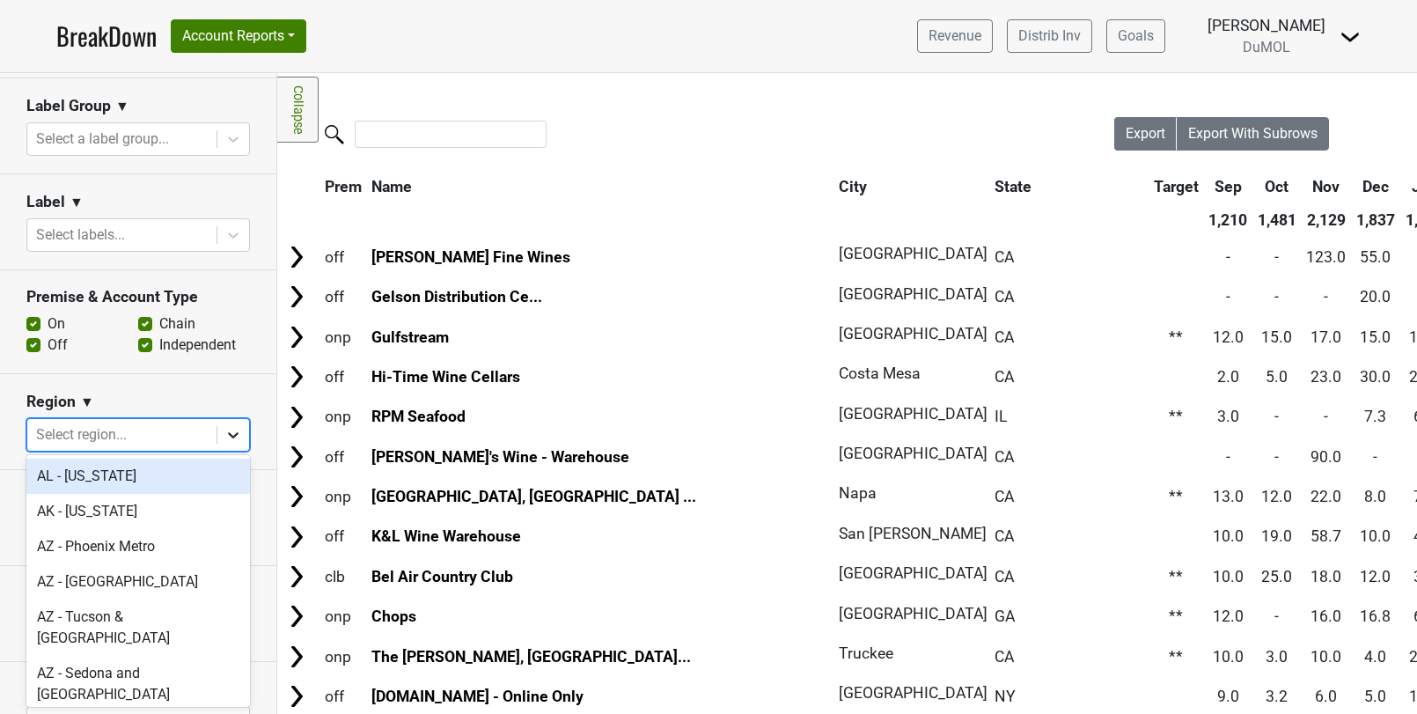
click at [236, 433] on icon at bounding box center [233, 435] width 18 height 18
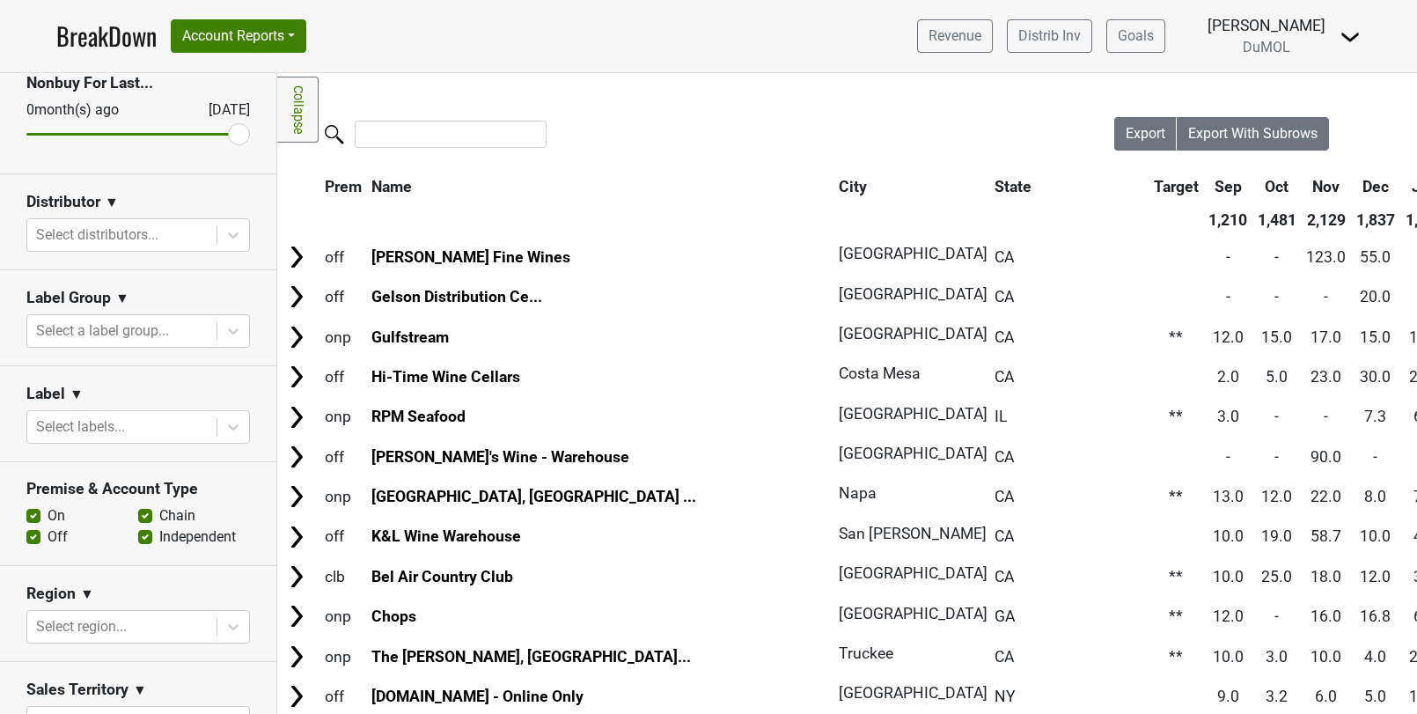
scroll to position [0, 0]
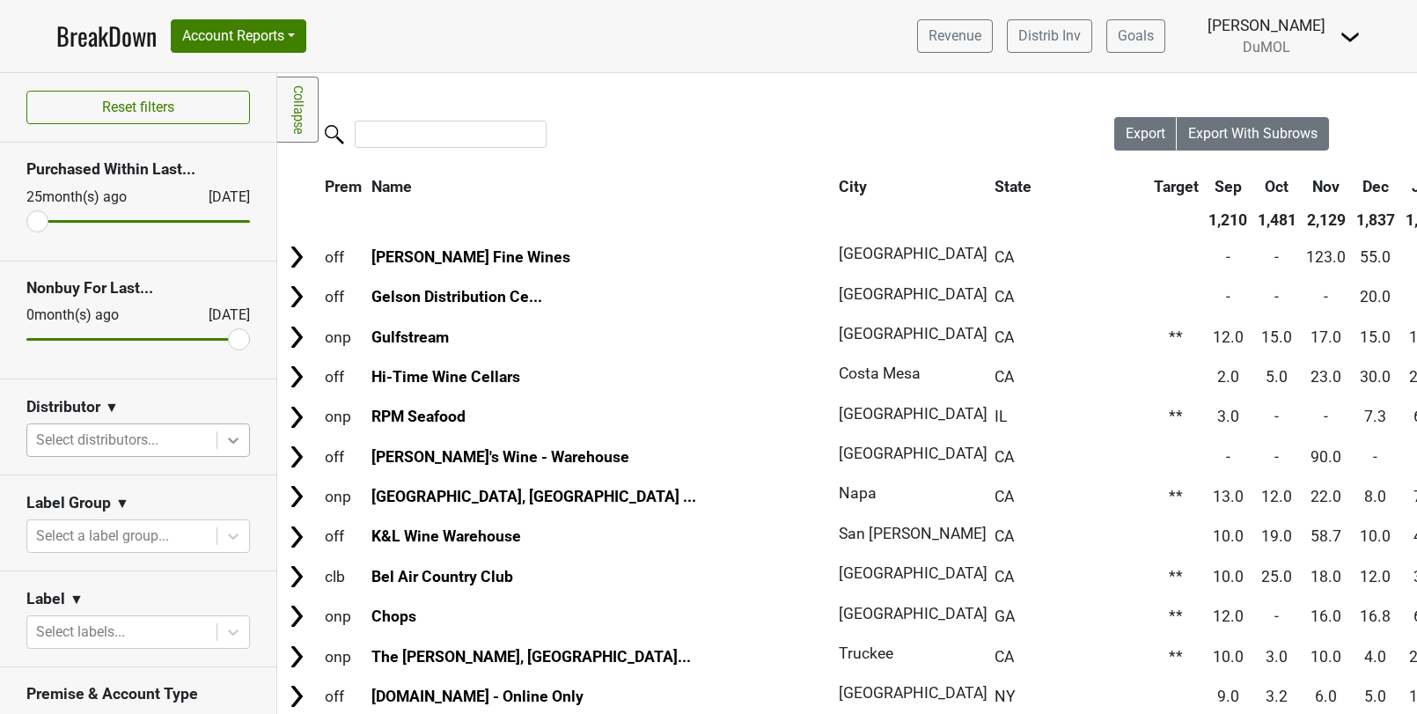
click at [240, 436] on icon at bounding box center [233, 440] width 18 height 18
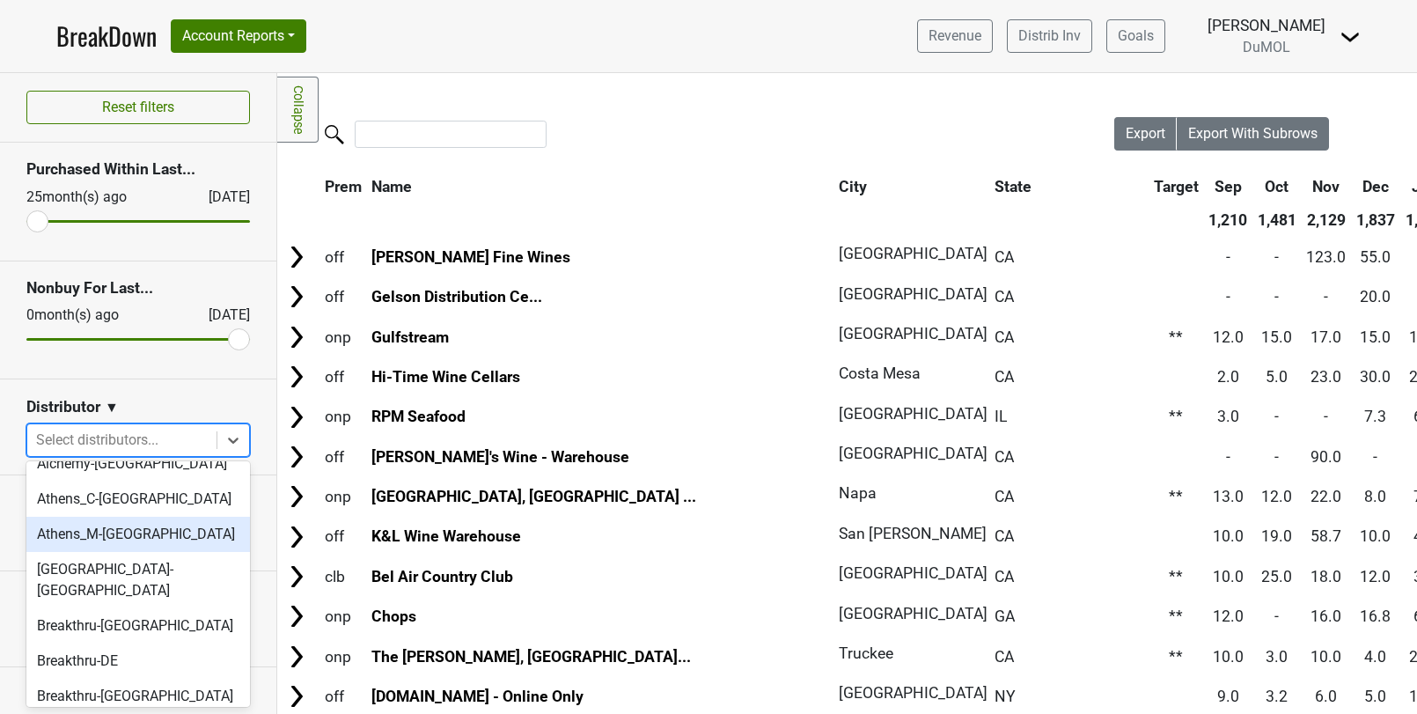
scroll to position [16, 0]
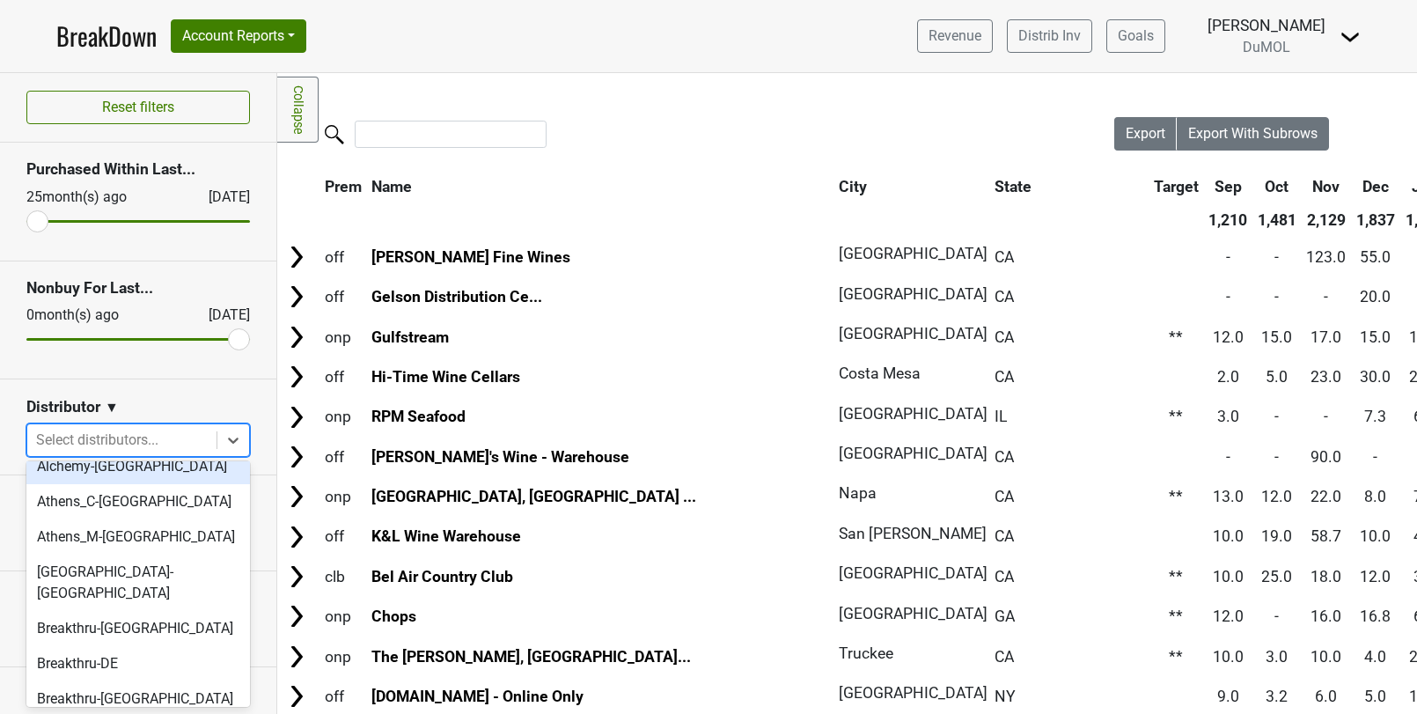
click at [196, 366] on section "Nonbuy For Last... [DATE] [DATE]" at bounding box center [138, 320] width 276 height 118
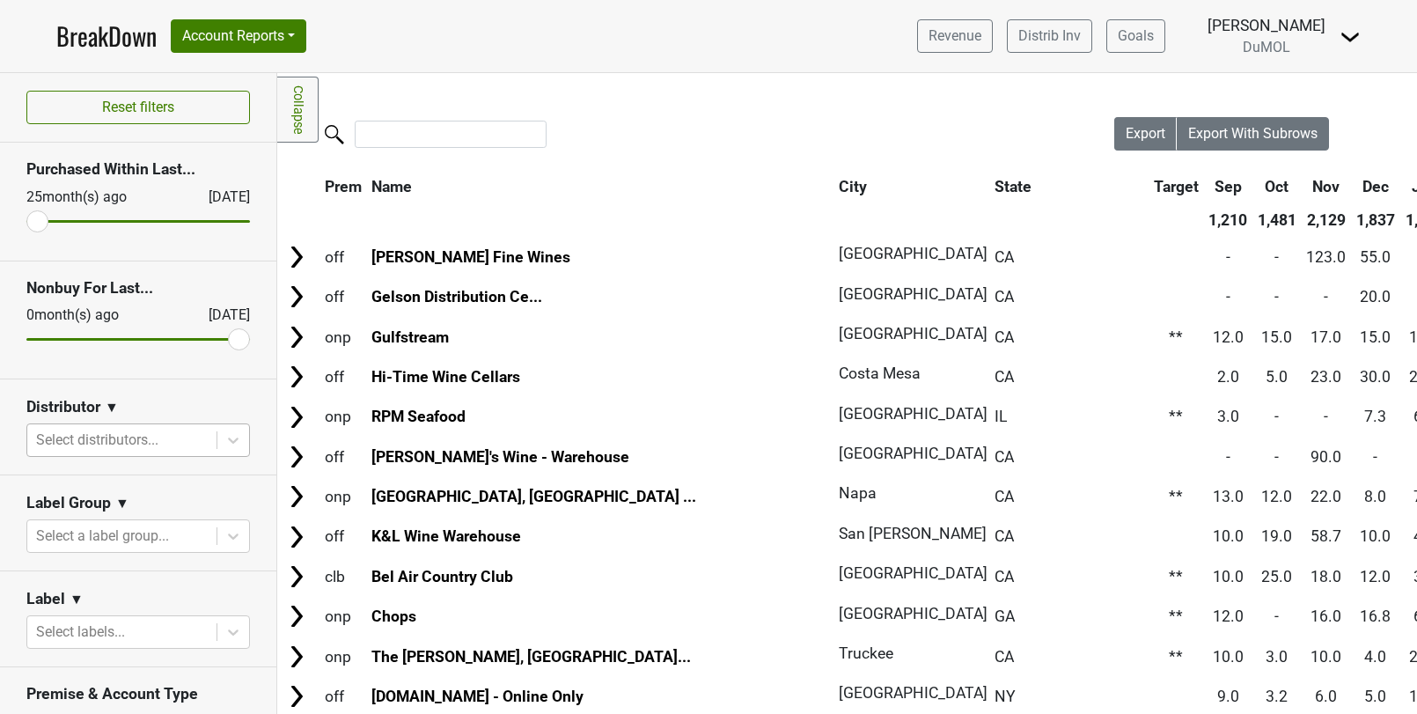
click at [177, 424] on div "Select distributors..." at bounding box center [121, 440] width 189 height 32
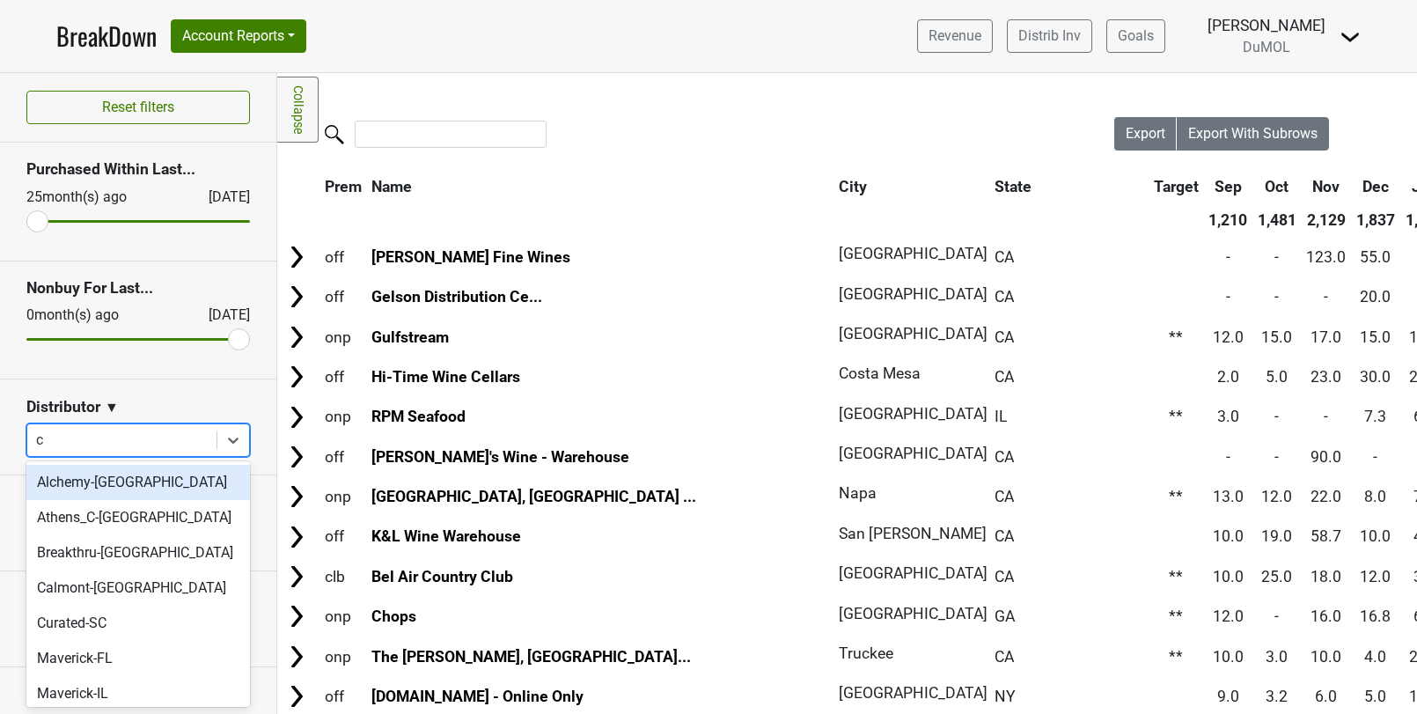
type input "ca"
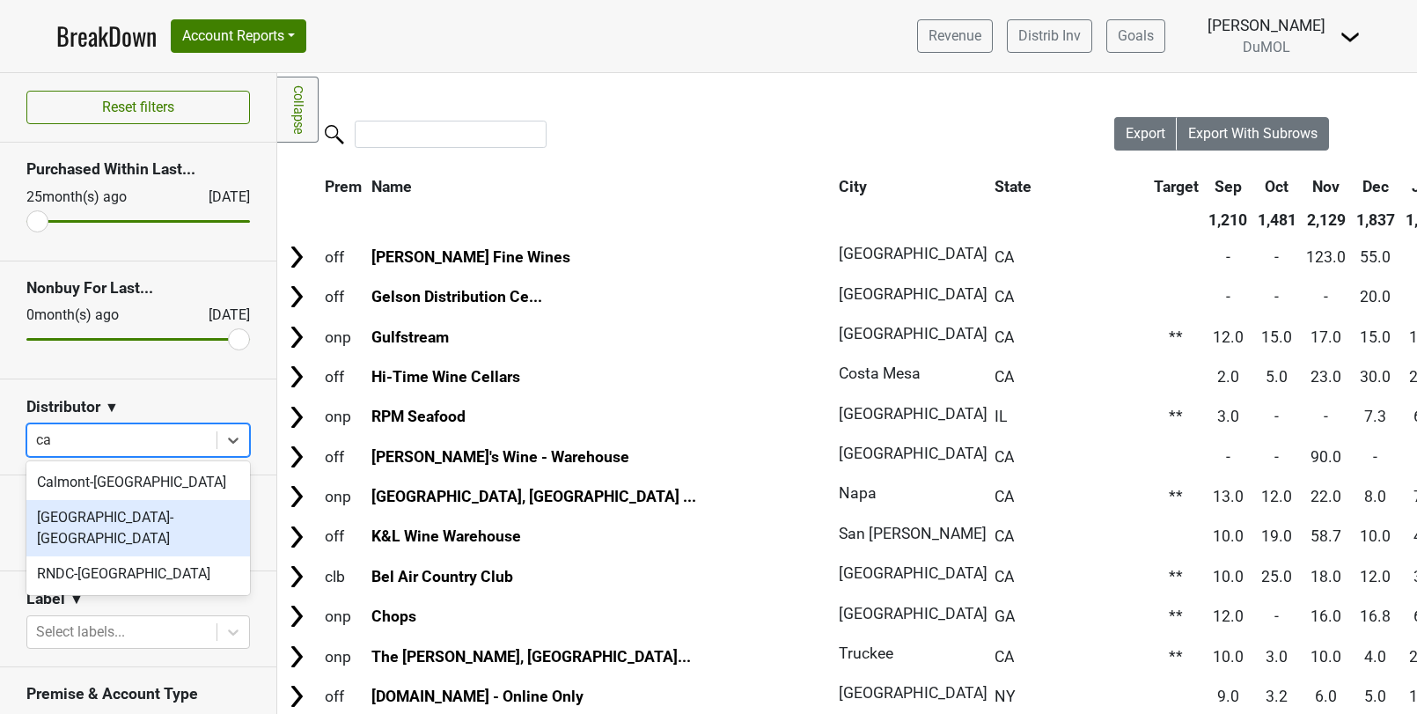
click at [117, 526] on div "[GEOGRAPHIC_DATA]-[GEOGRAPHIC_DATA]" at bounding box center [138, 528] width 224 height 56
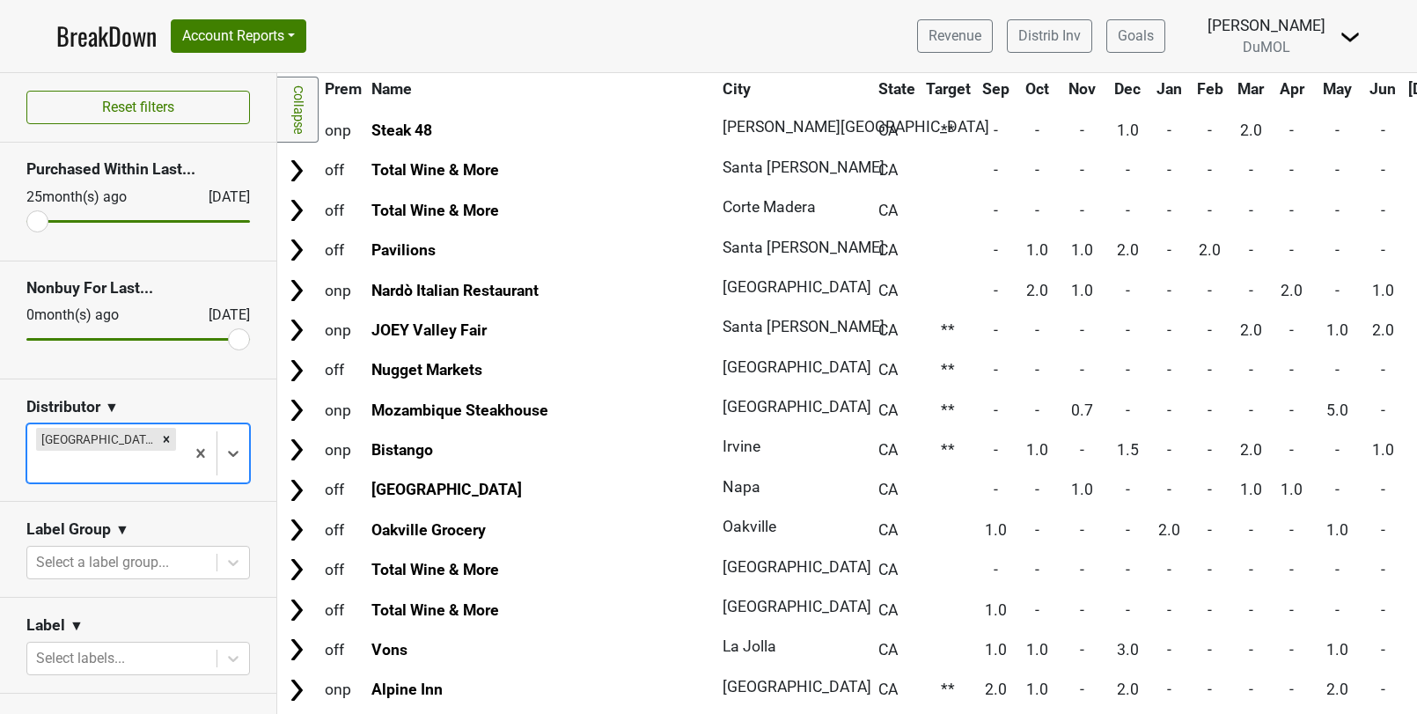
scroll to position [9518, 0]
